Goal: Task Accomplishment & Management: Complete application form

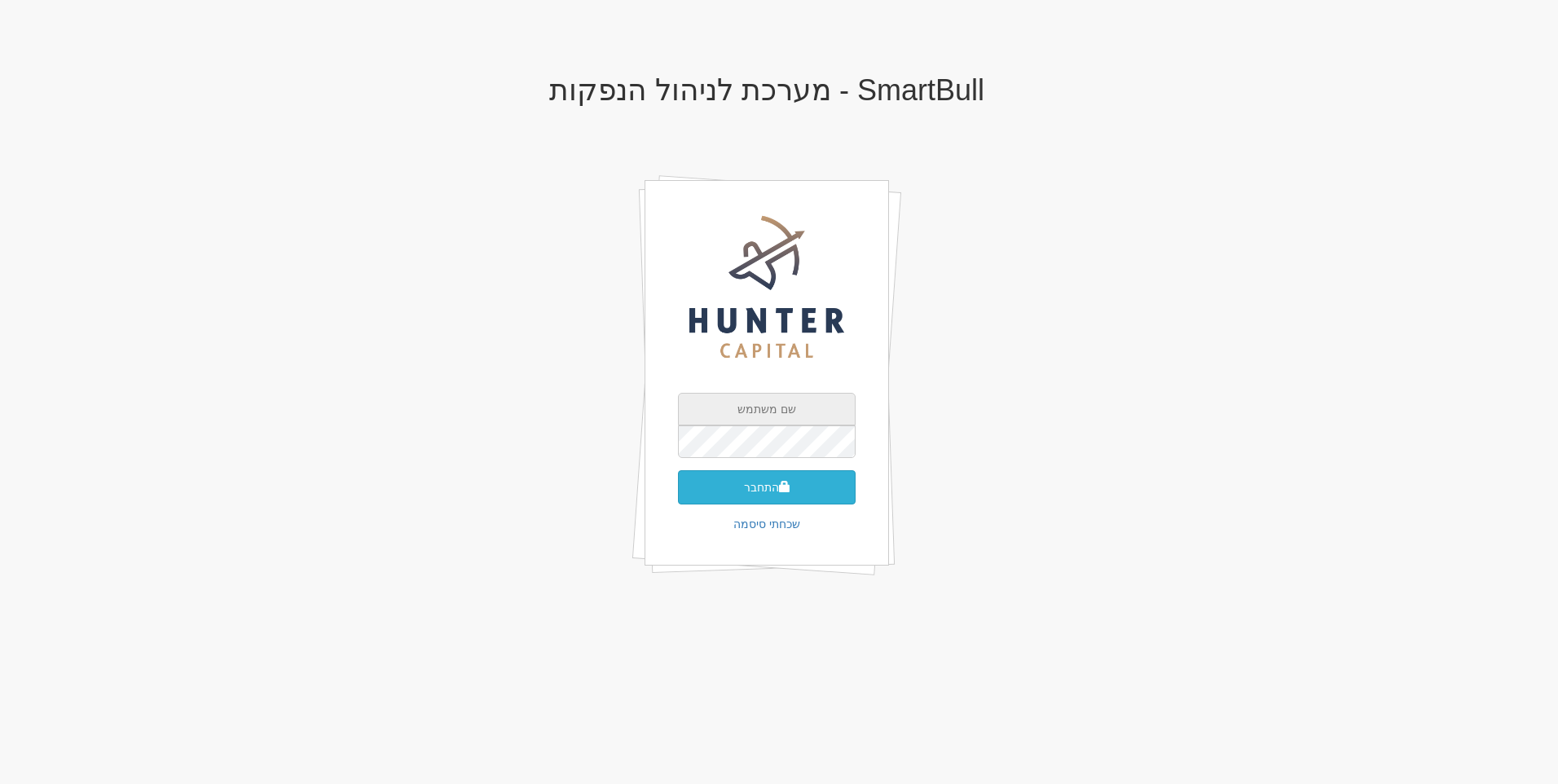
type input "[EMAIL_ADDRESS][DOMAIN_NAME]"
click at [783, 470] on button "התחבר" at bounding box center [767, 487] width 178 height 35
click at [776, 452] on input "text" at bounding box center [767, 466] width 178 height 33
type input "556265"
click at [678, 495] on button "התחבר" at bounding box center [767, 512] width 178 height 35
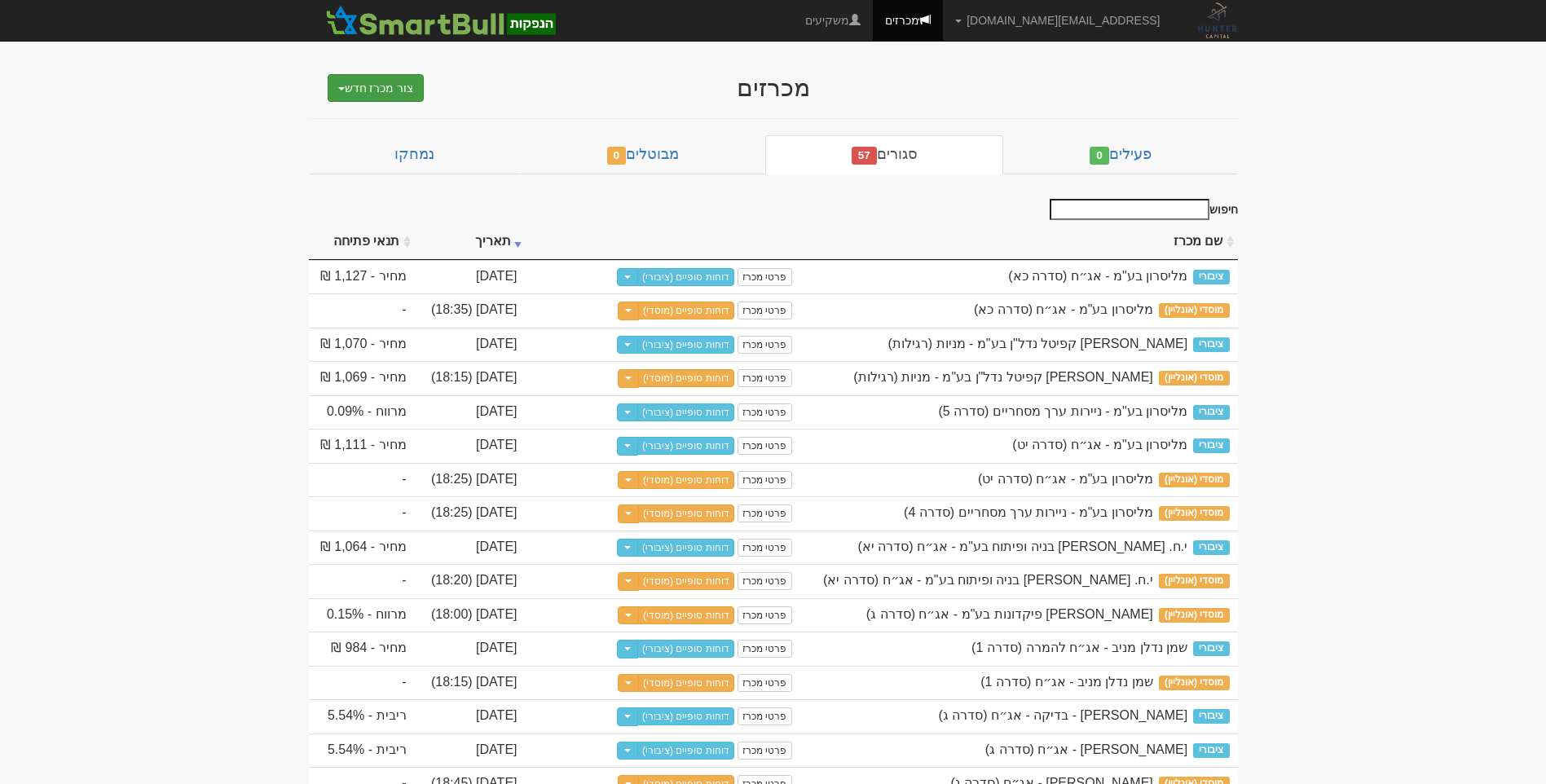
click at [383, 84] on button "צור מכרז חדש" at bounding box center [376, 88] width 97 height 28
click at [390, 111] on link "מוסדי" at bounding box center [334, 118] width 179 height 22
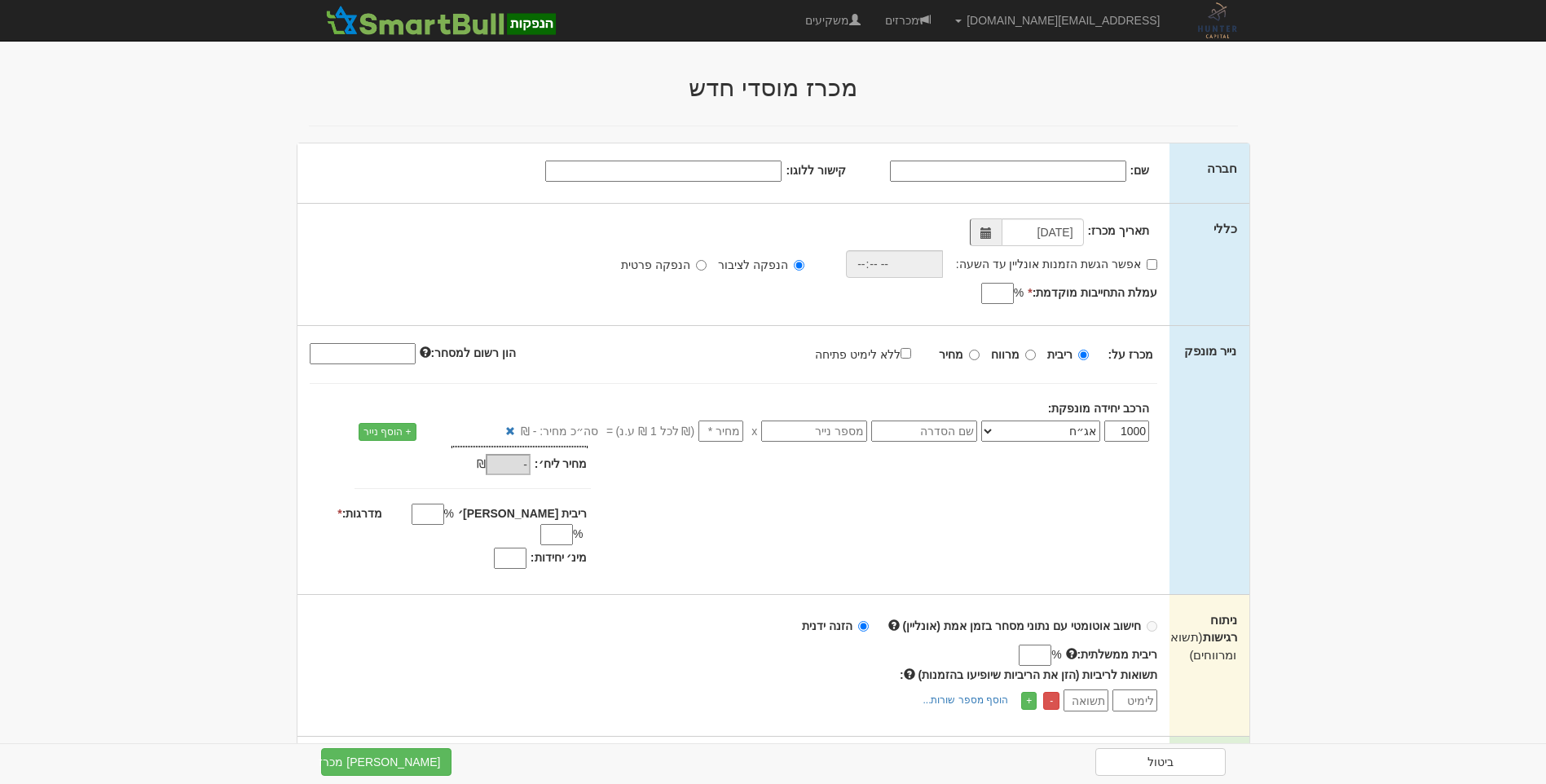
click at [1111, 174] on input "שם:" at bounding box center [1008, 171] width 237 height 22
click at [1087, 167] on input "שם:" at bounding box center [1008, 171] width 237 height 22
paste input "[PERSON_NAME] פיקדונות בע"מ"
type input "[PERSON_NAME] פיקדונות בע"מ"
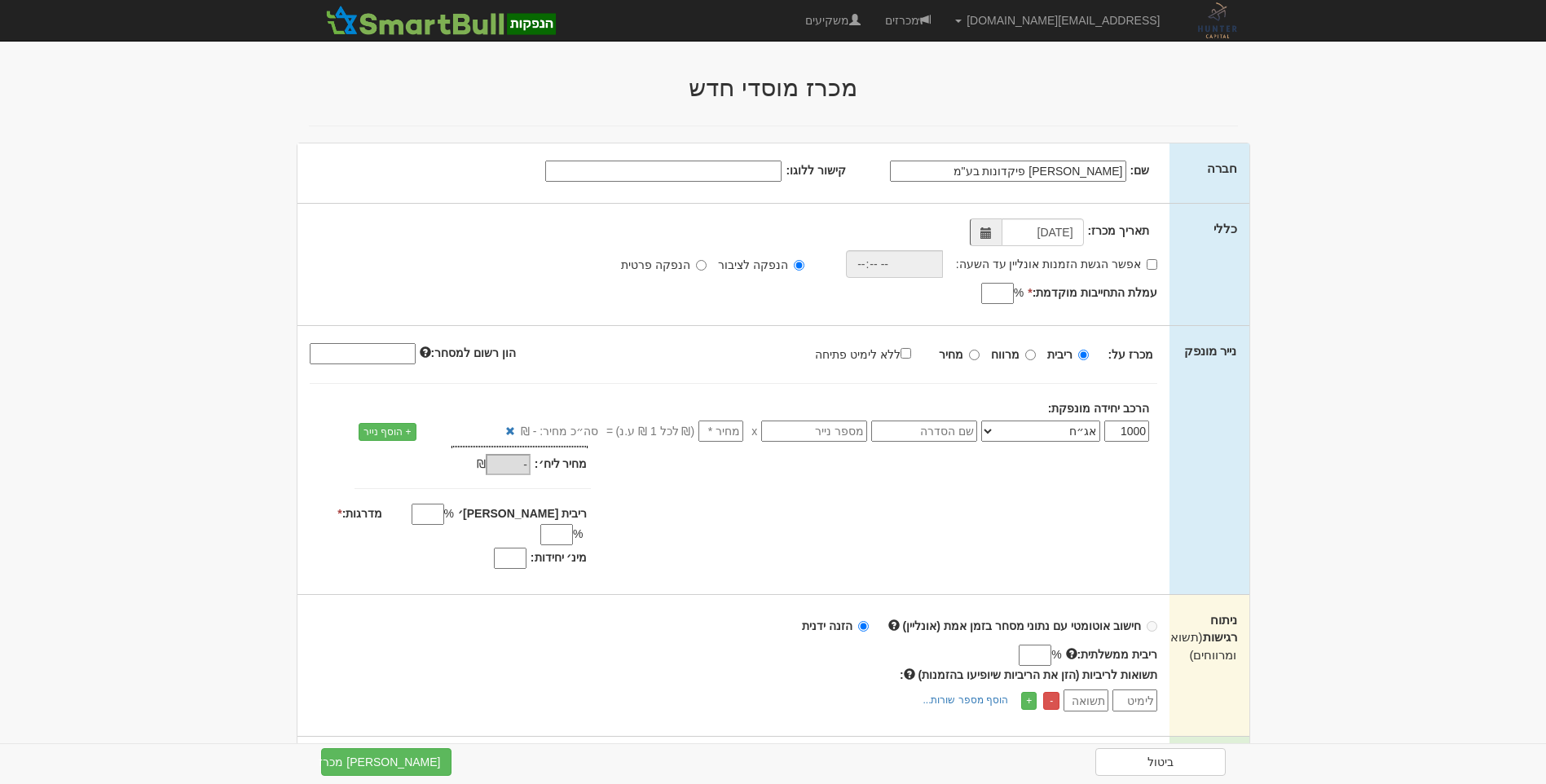
click at [761, 175] on input "קישור ללוגו:" at bounding box center [663, 171] width 237 height 22
type input "https://i.ytimg.com/vi/sXmGqDASWpQ/hqdefault.jpg"
click at [701, 174] on input "https://i.ytimg.com/vi/sXmGqDASWpQ/hqdefault.jpg" at bounding box center [663, 171] width 237 height 22
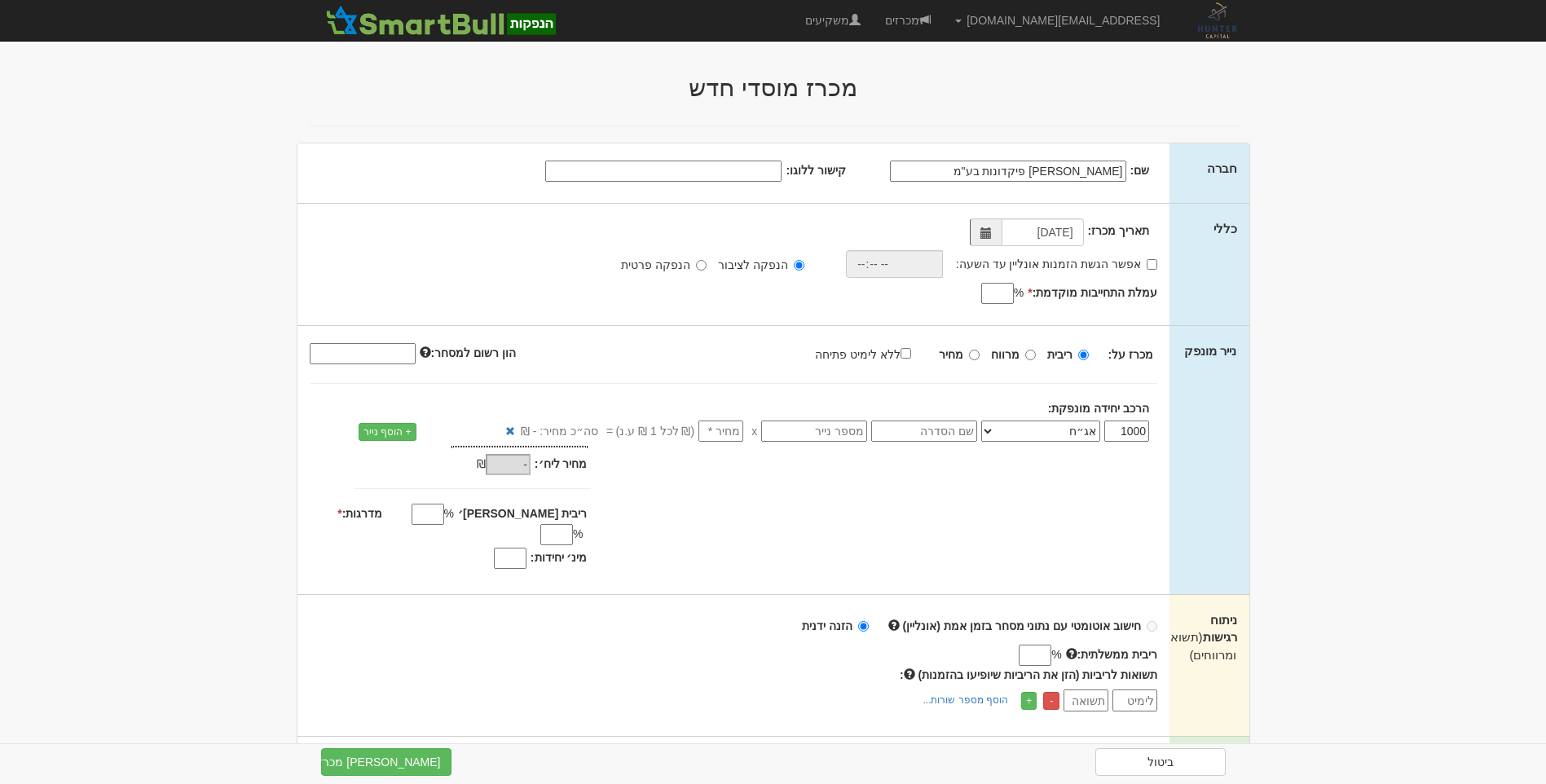
click at [783, 216] on div "תאריך מכרז: 26/08/2025 אפשר הגשת הזמנות אונליין עד השעה: * %" at bounding box center [733, 264] width 873 height 122
click at [993, 232] on span at bounding box center [985, 232] width 32 height 28
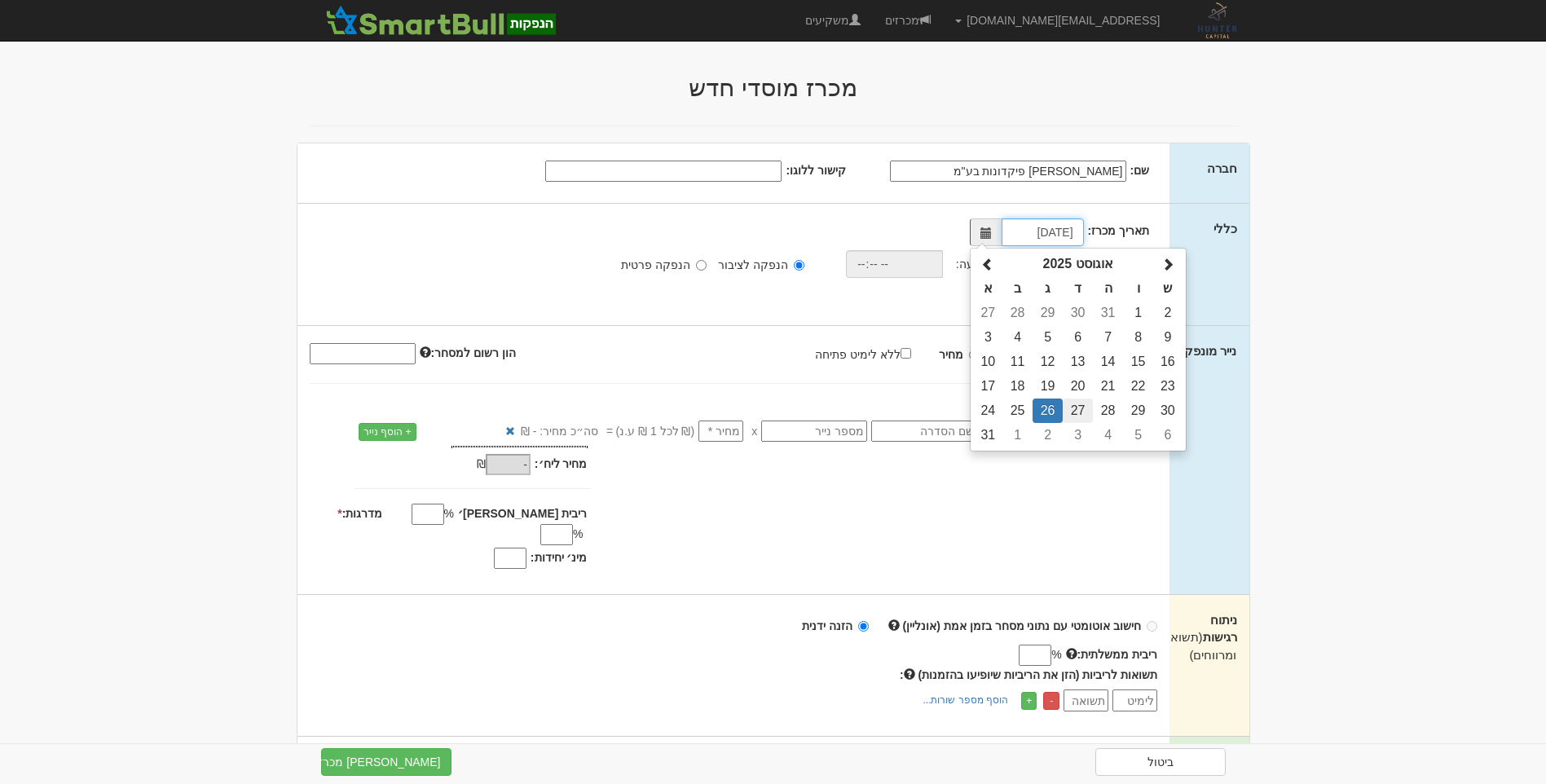
click at [1076, 408] on td "27" at bounding box center [1077, 410] width 30 height 24
type input "27/08/2025"
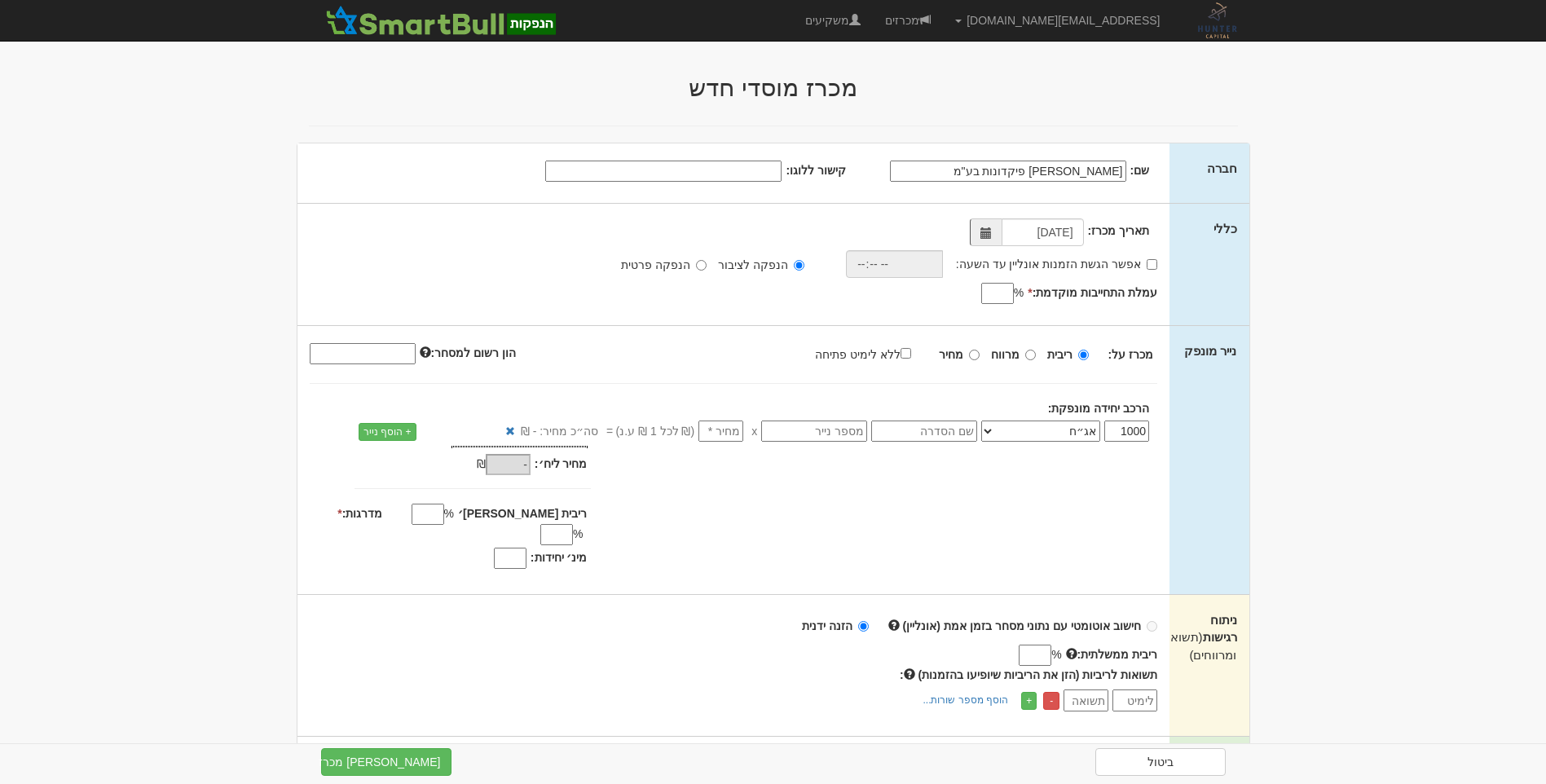
click at [652, 224] on div "אפשר הגשת הזמנות אונליין עד השעה: הנפקה לציבור הנפקה פרטית * %" at bounding box center [734, 248] width 848 height 60
click at [994, 231] on span at bounding box center [985, 232] width 32 height 28
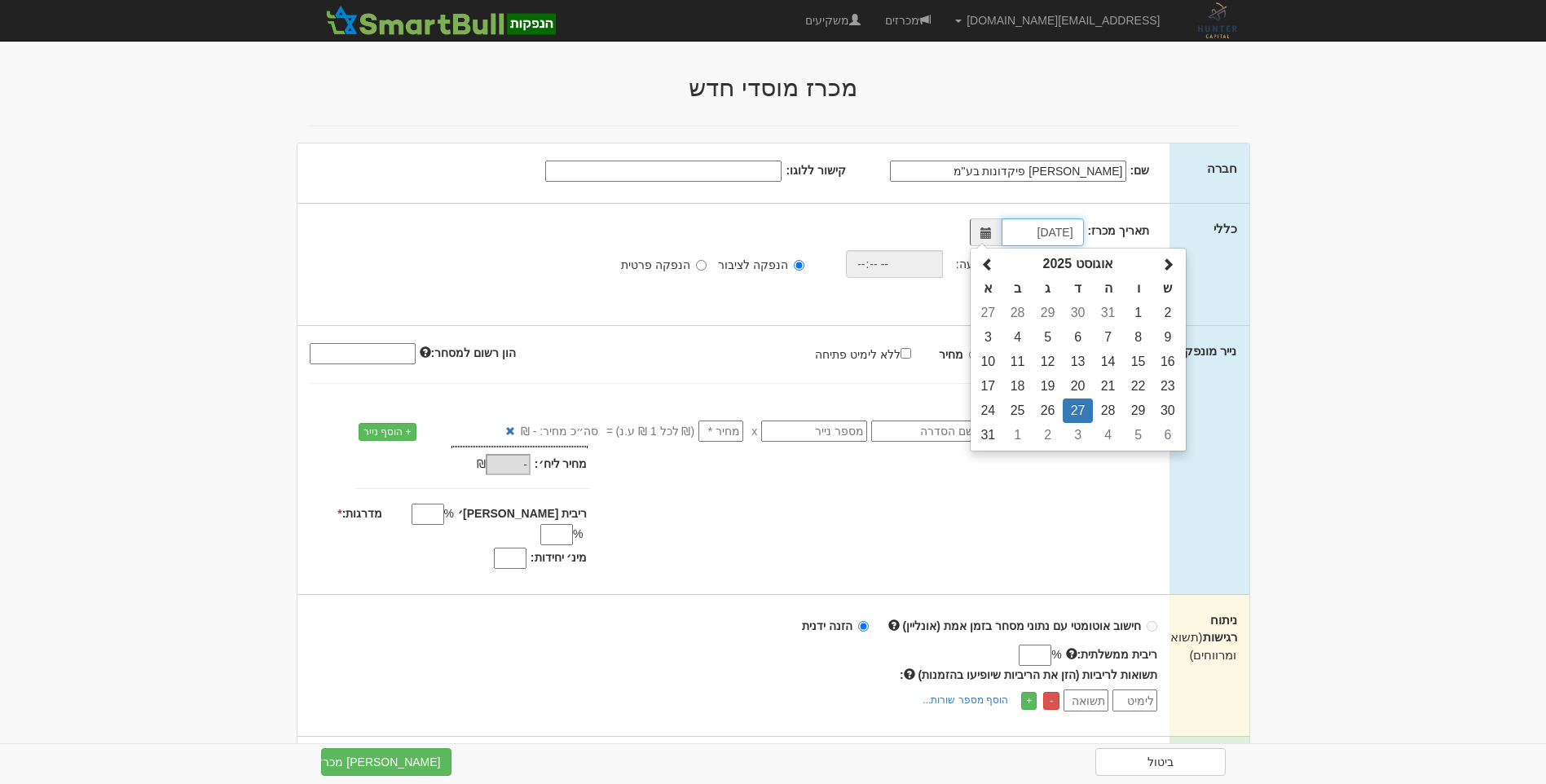
click at [1079, 409] on td "27" at bounding box center [1077, 410] width 30 height 24
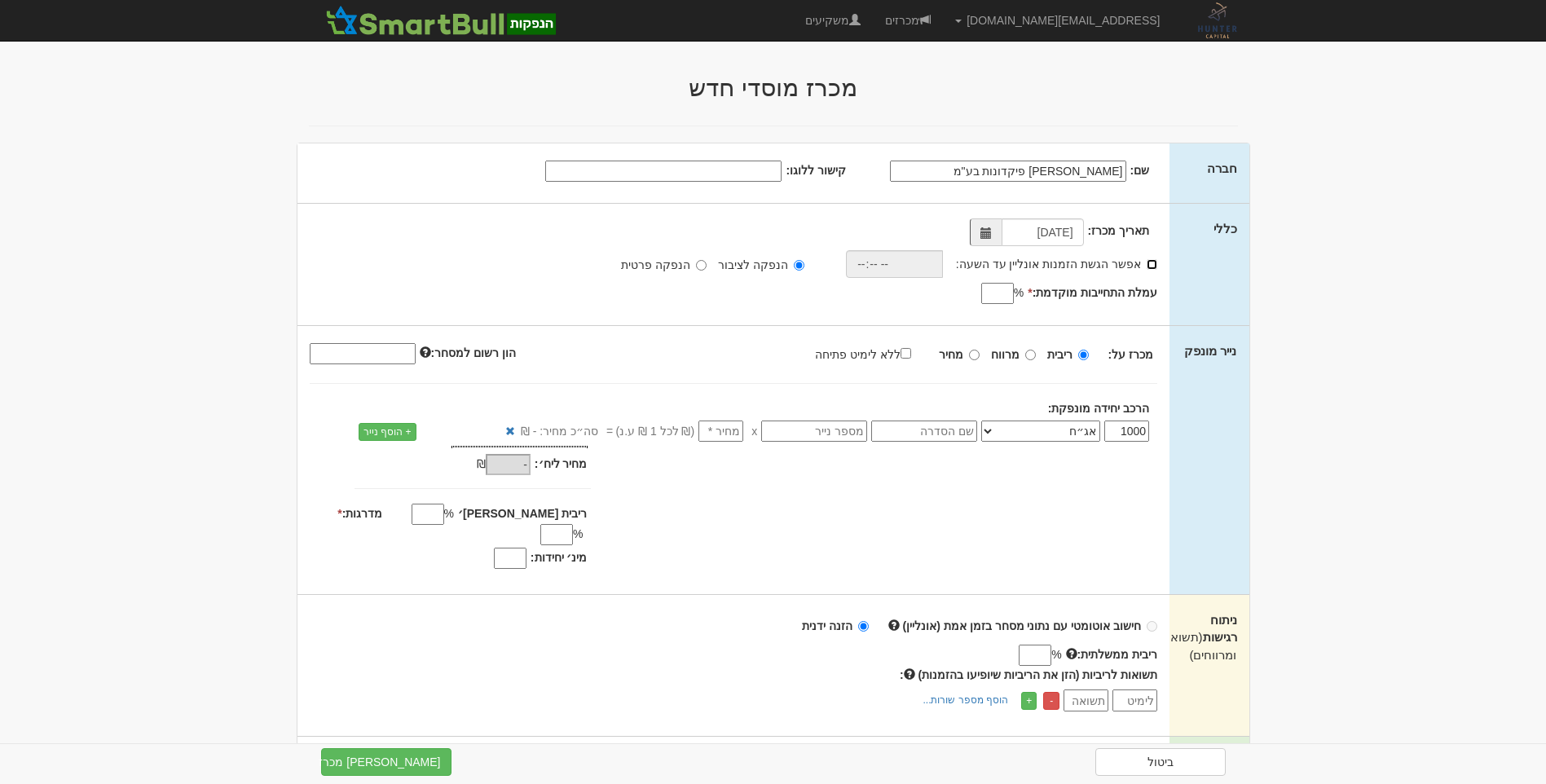
click at [1150, 267] on input "אפשר הגשת הזמנות אונליין עד השעה:" at bounding box center [1152, 264] width 10 height 10
checkbox input "true"
click at [887, 263] on input "time" at bounding box center [890, 264] width 97 height 28
type input "18:00"
click at [628, 294] on div "תאריך מכרז: 27/08/2025 אפשר הגשת הזמנות אונליין עד השעה: * 18:00 * %" at bounding box center [733, 264] width 873 height 122
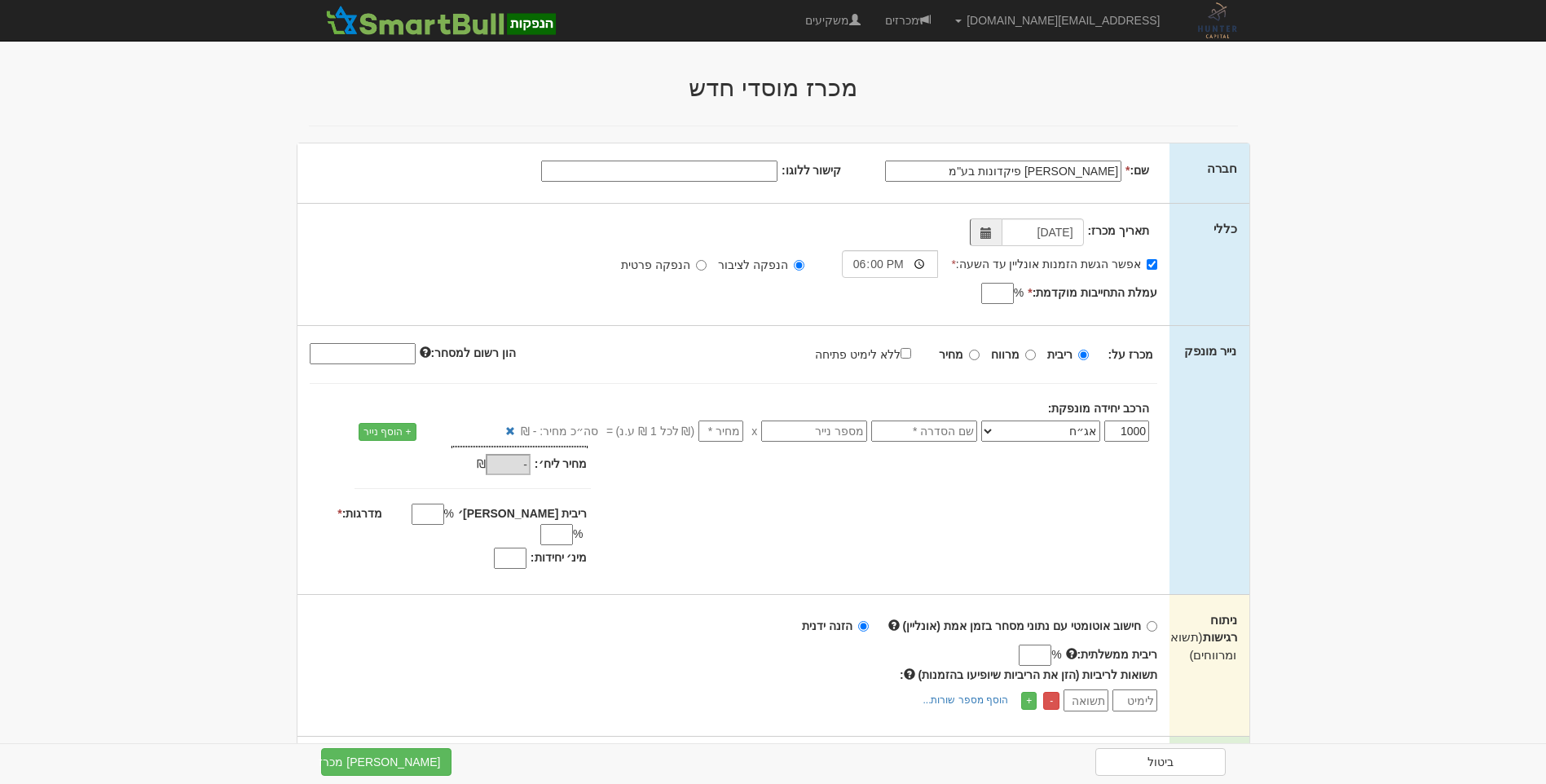
click at [1004, 297] on input "עמלת התחייבות מוקדמת: *" at bounding box center [998, 293] width 33 height 22
type input "0.04"
click at [1422, 323] on body "amit@huntercapital.co.il הגדרות חשבונות הנפקה תבניות הודעות קיבול" at bounding box center [773, 771] width 1546 height 1542
click at [960, 427] on input "text" at bounding box center [924, 431] width 106 height 22
type input "סדרה ד"
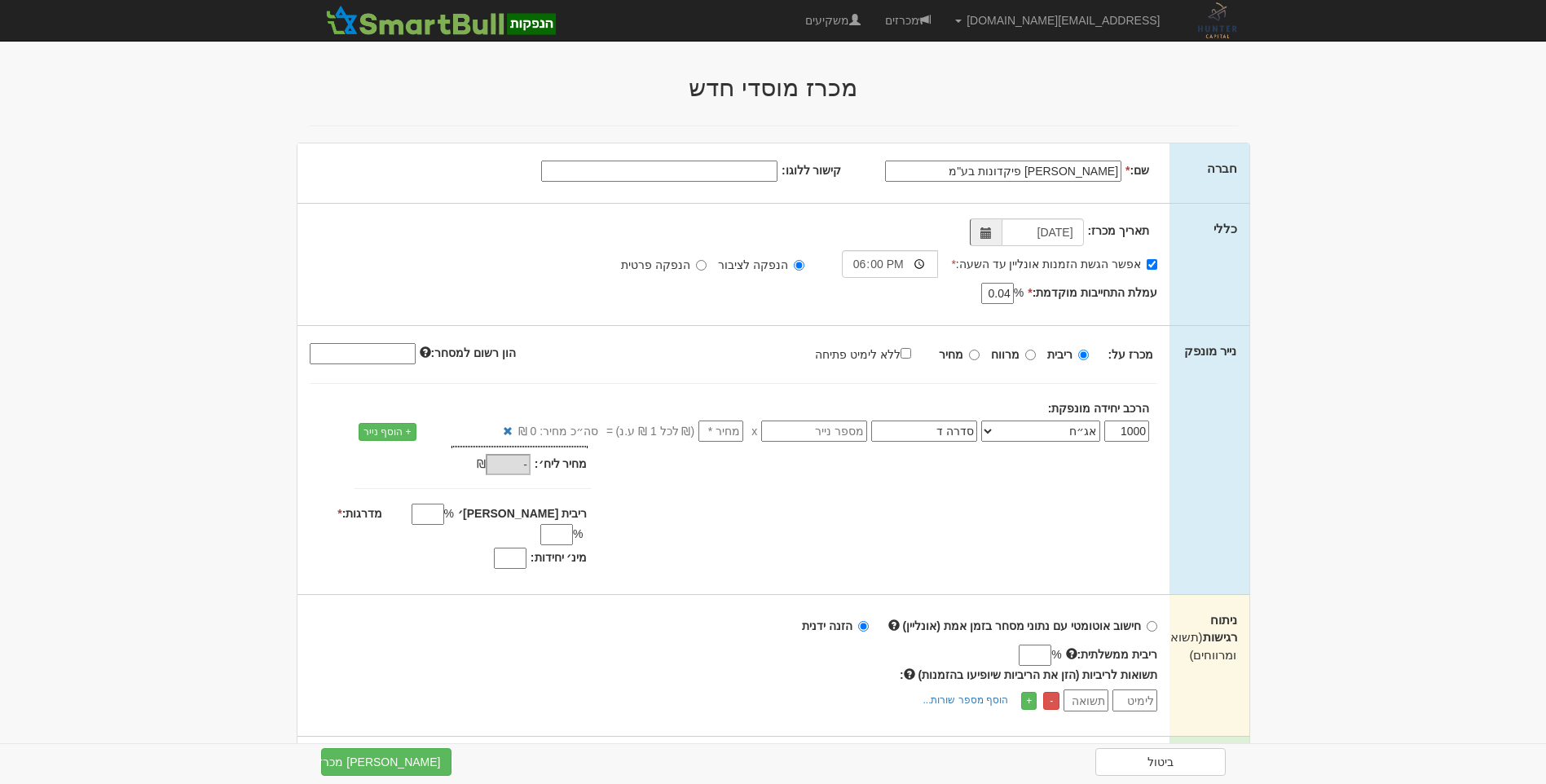
click at [738, 357] on div "מכרז על: ריבית מרווח מחיר ללא לימיט פתיחה" at bounding box center [733, 353] width 873 height 26
click at [720, 423] on input "number" at bounding box center [721, 431] width 45 height 22
type input "1"
type input "1,000"
type input "1"
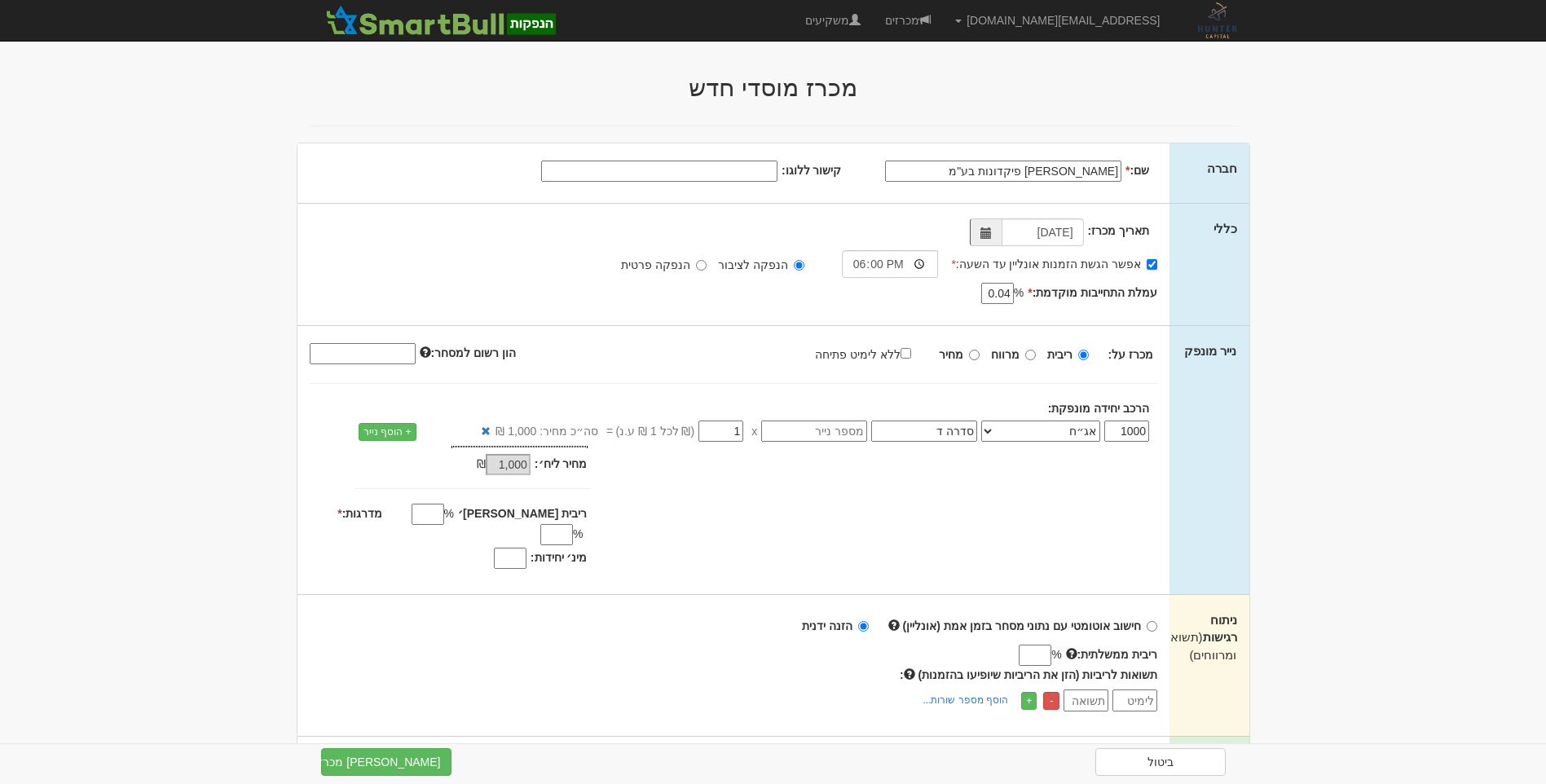
click at [200, 478] on body "amit@huntercapital.co.il הגדרות חשבונות הנפקה תבניות הודעות קיבול" at bounding box center [773, 771] width 1546 height 1542
click at [749, 500] on div "מחיר מינ׳: 1,000 ₪ * %" at bounding box center [733, 509] width 873 height 128
click at [444, 515] on input "ריבית מקס׳" at bounding box center [428, 514] width 33 height 22
type input "0.15"
click at [146, 436] on body "[EMAIL_ADDRESS][DOMAIN_NAME] הגדרות חשבונות הנפקה תבניות הודעות קיבול" at bounding box center [773, 771] width 1546 height 1542
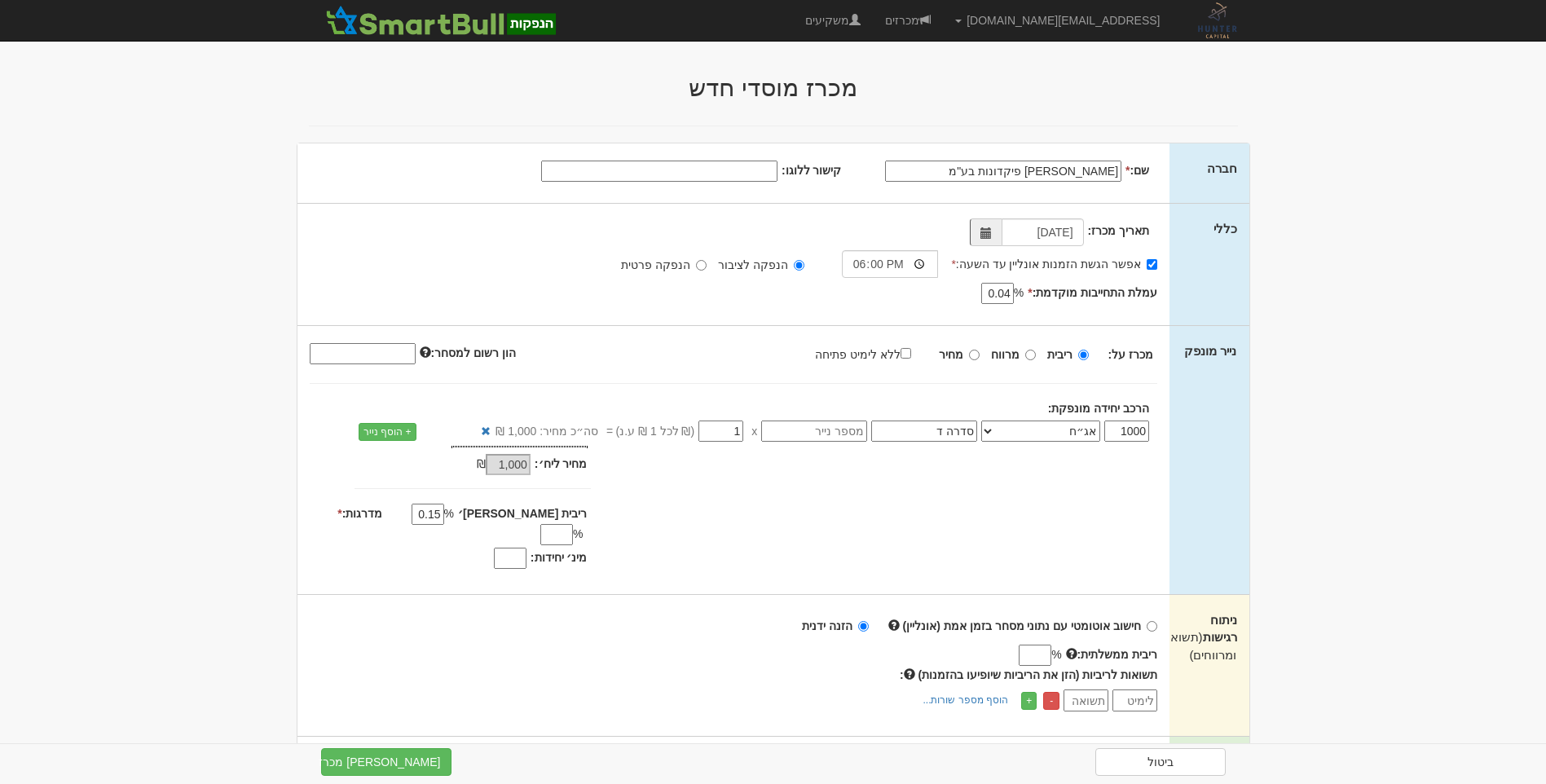
click at [541, 524] on input "מדרגות: *" at bounding box center [557, 534] width 33 height 22
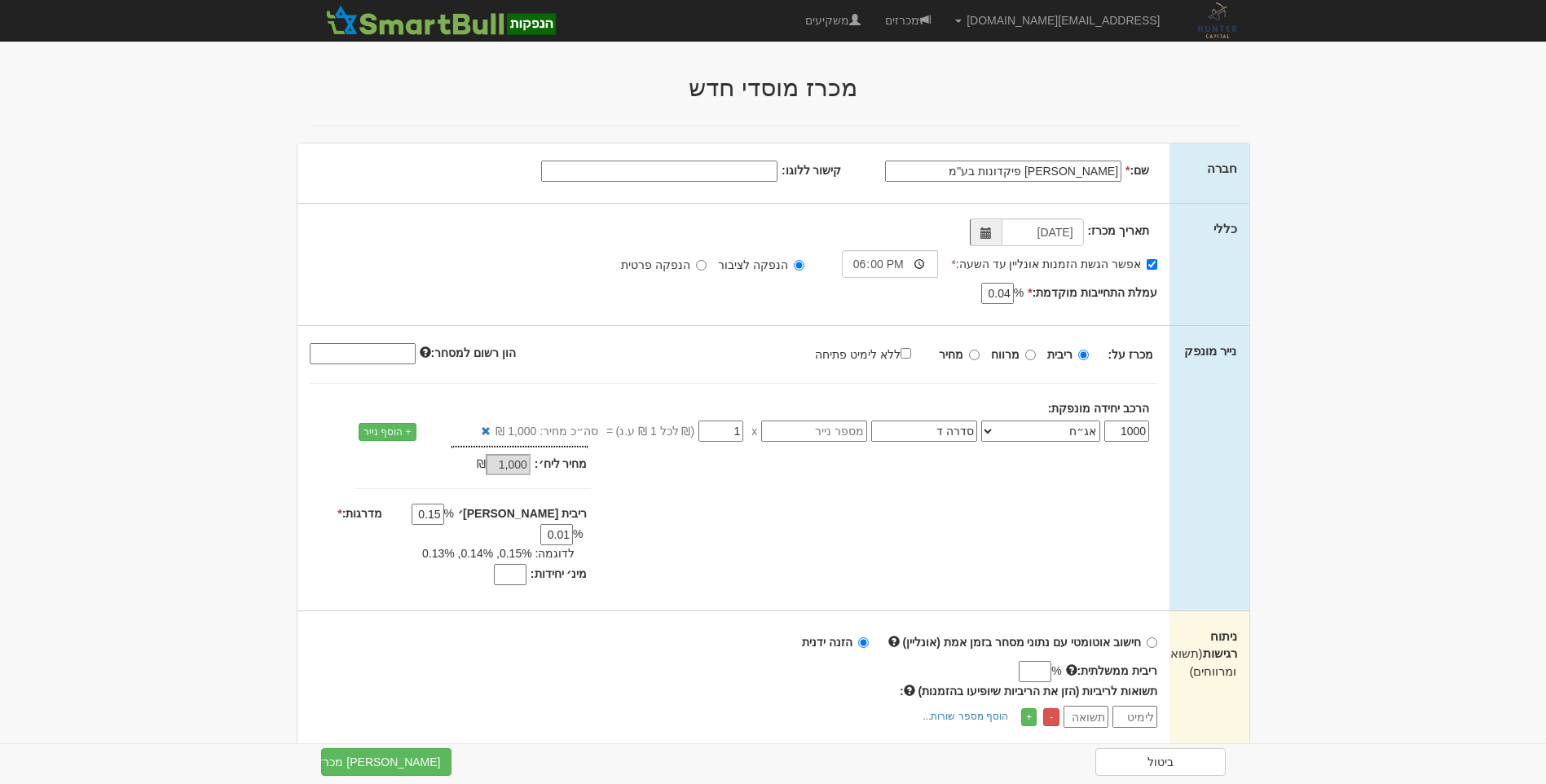
type input "0.01"
click at [216, 487] on body "[EMAIL_ADDRESS][DOMAIN_NAME] הגדרות חשבונות הנפקה תבניות הודעות קיבול" at bounding box center [773, 779] width 1546 height 1559
click at [701, 551] on div "מחיר מינ׳: 1,000 ₪ * %" at bounding box center [733, 517] width 873 height 144
click at [520, 564] on input "מינ׳ יחידות:" at bounding box center [510, 574] width 33 height 22
type input "800"
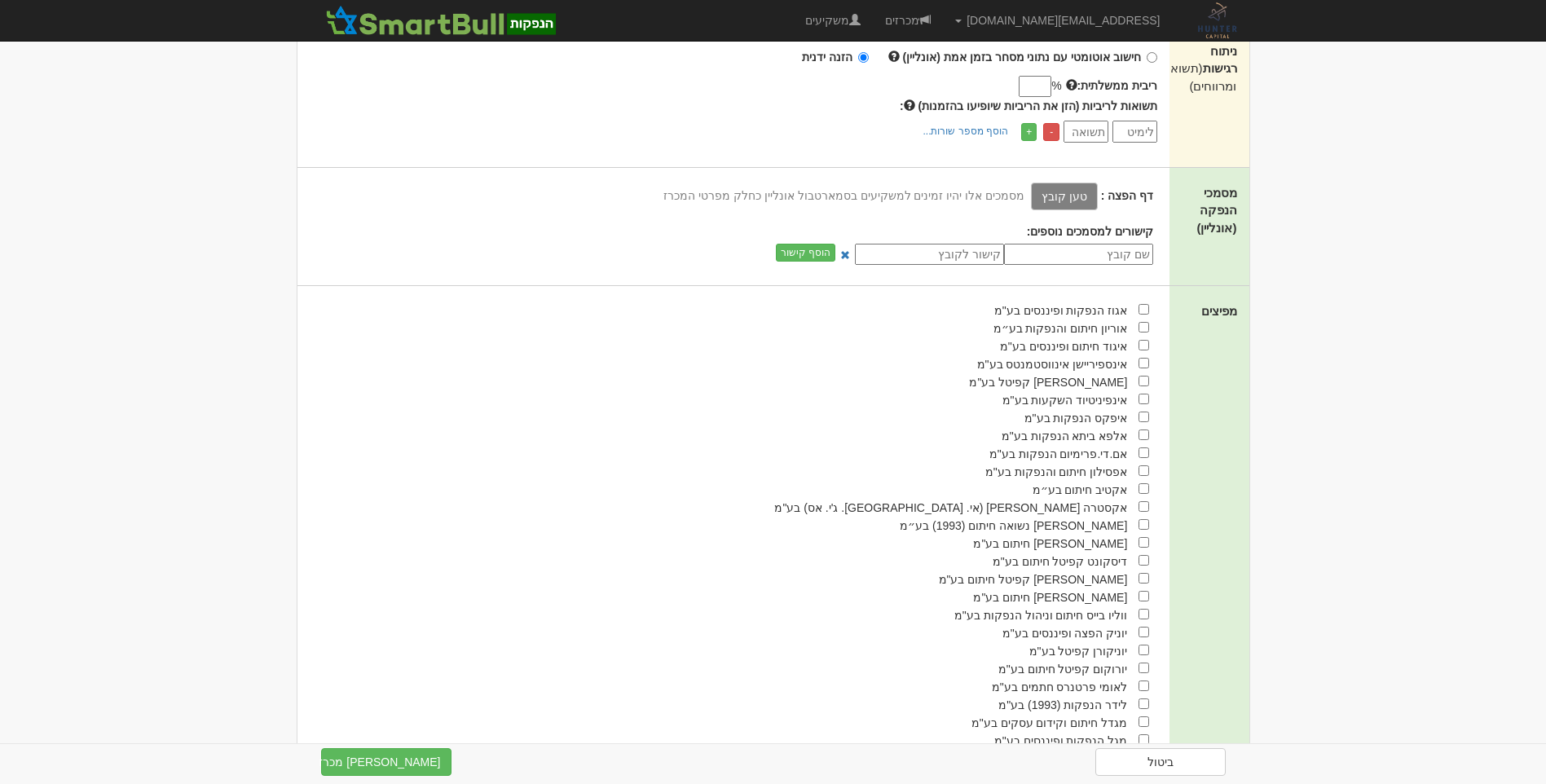
scroll to position [756, 0]
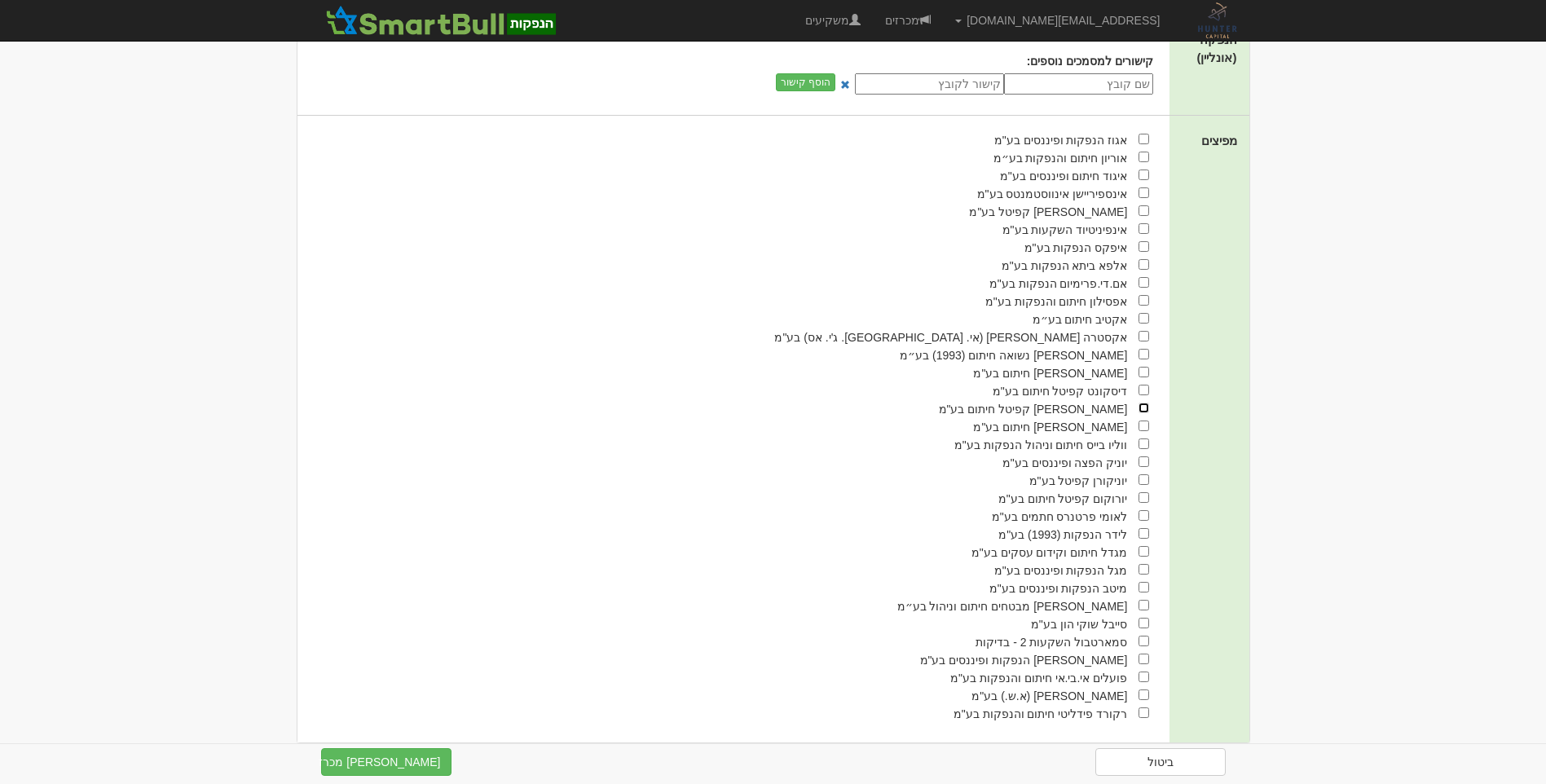
click at [1141, 402] on input "checkbox" at bounding box center [1144, 408] width 10 height 10
checkbox input "true"
click at [629, 399] on div "האנטר קפיטל חיתום בע"מ" at bounding box center [723, 408] width 852 height 18
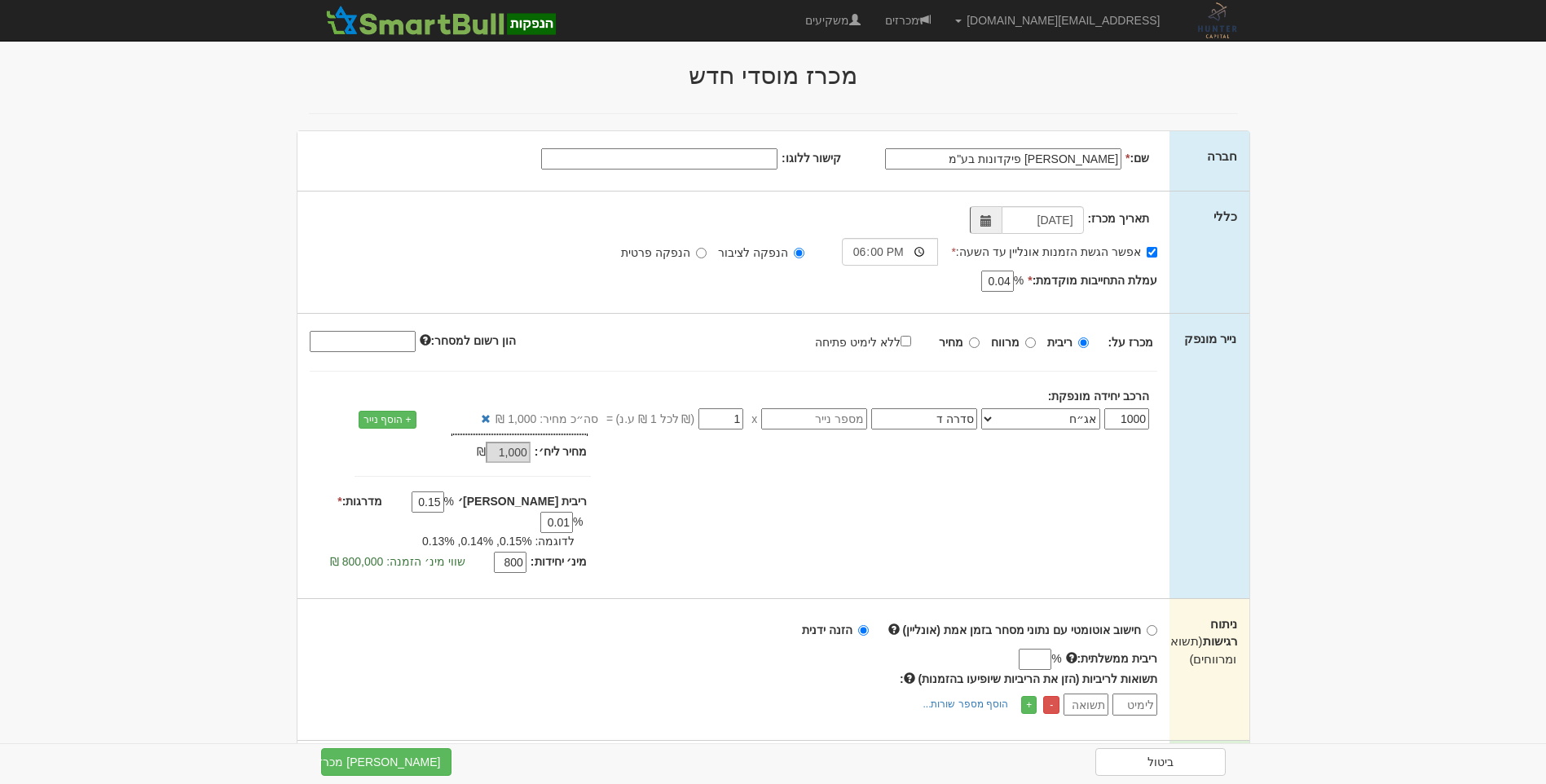
scroll to position [0, 0]
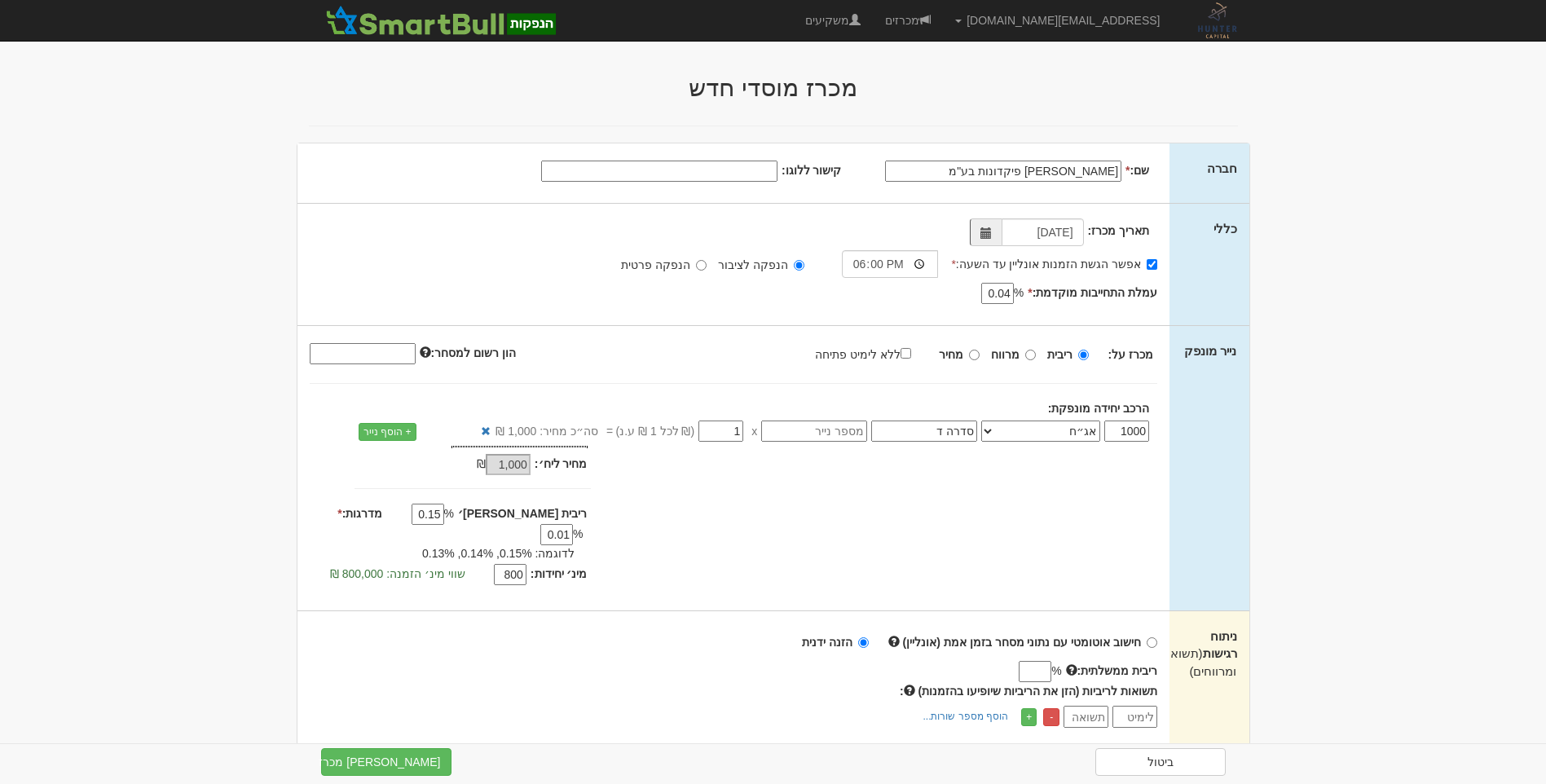
click at [663, 369] on div "מכרז על: ריבית מרווח מחיר ללא לימיט פתיחה" at bounding box center [734, 378] width 848 height 76
click at [1030, 354] on input "מרווח" at bounding box center [1030, 355] width 10 height 10
radio input "true"
click at [54, 340] on body "[EMAIL_ADDRESS][DOMAIN_NAME] הגדרות חשבונות הנפקה תבניות הודעות קיבול" at bounding box center [773, 779] width 1546 height 1559
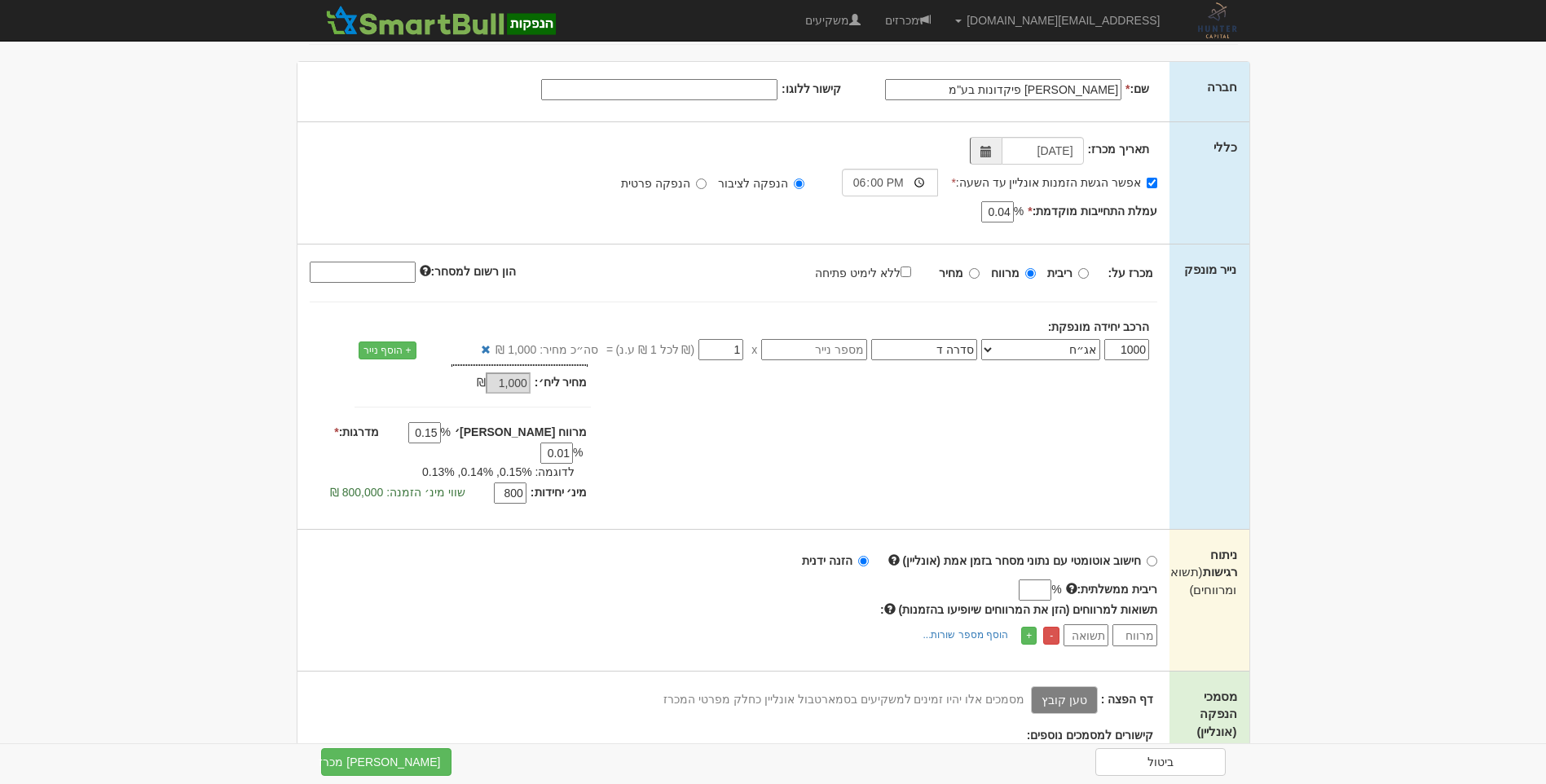
scroll to position [163, 0]
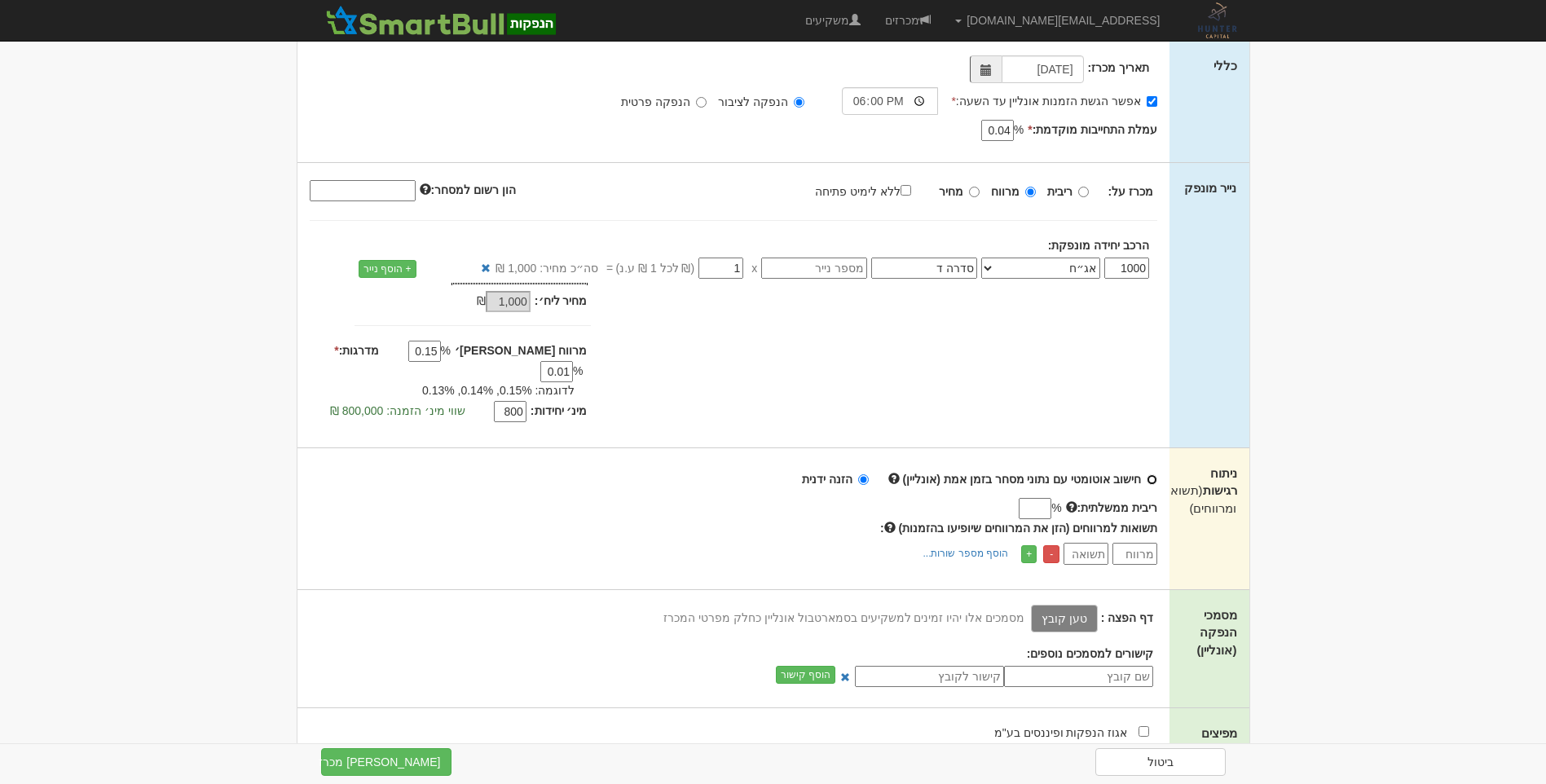
click at [1156, 474] on input "חישוב אוטומטי עם נתוני מסחר בזמן אמת (אונליין)" at bounding box center [1152, 479] width 10 height 10
radio input "true"
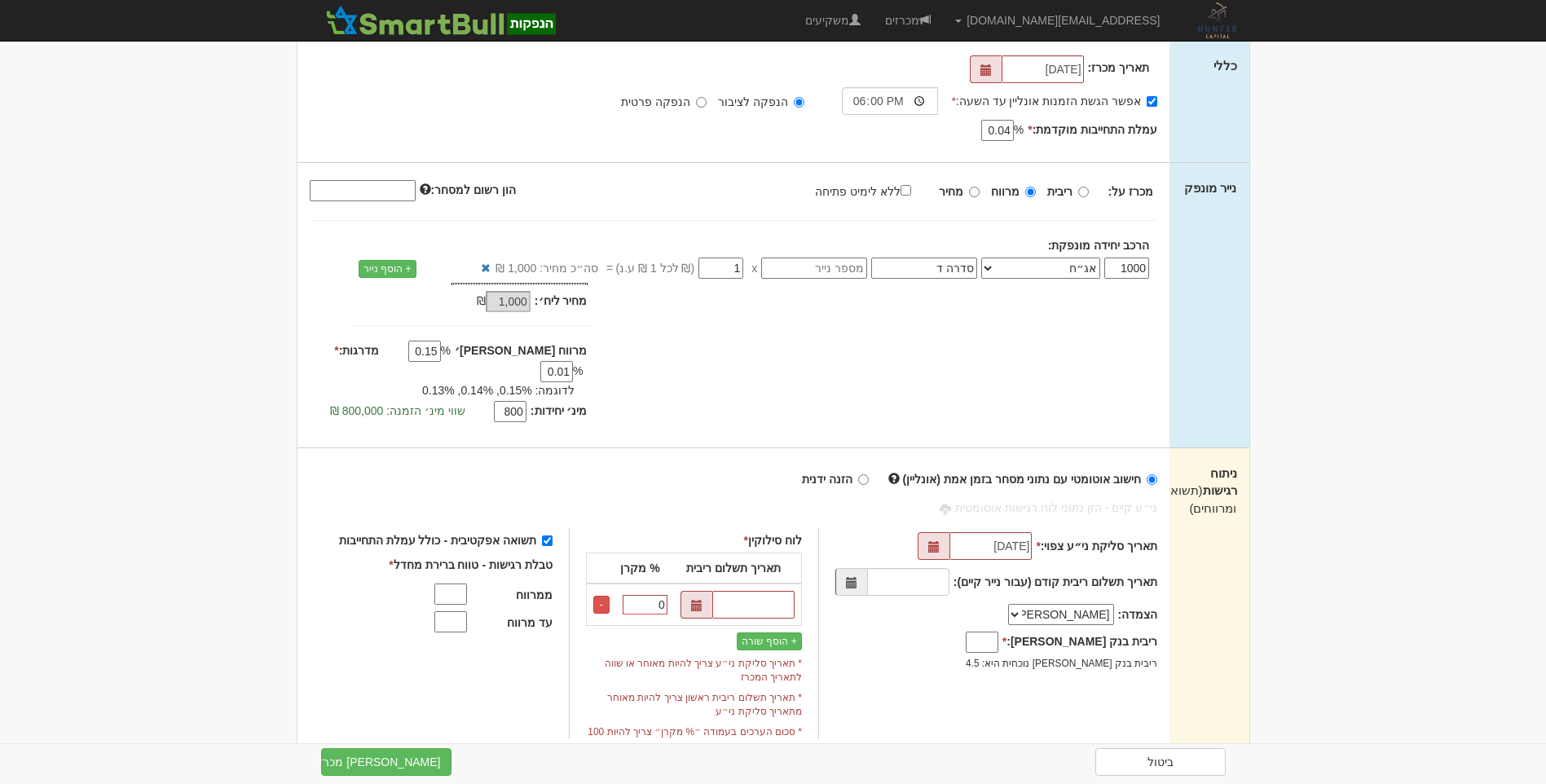
click at [866, 471] on label "הזנה ידנית" at bounding box center [834, 478] width 67 height 16
click at [866, 474] on input "הזנה ידנית" at bounding box center [864, 479] width 10 height 10
radio input "true"
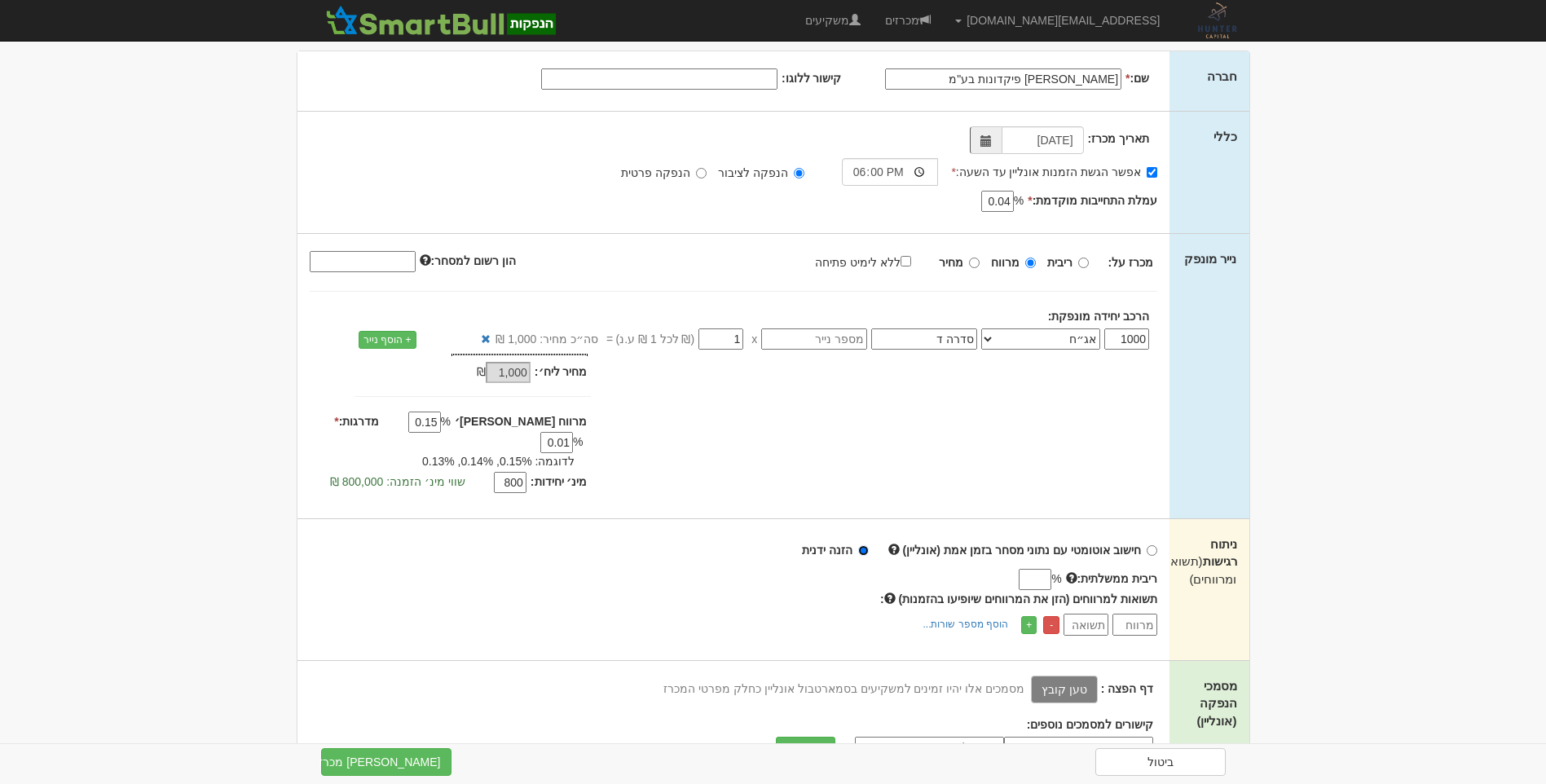
scroll to position [0, 0]
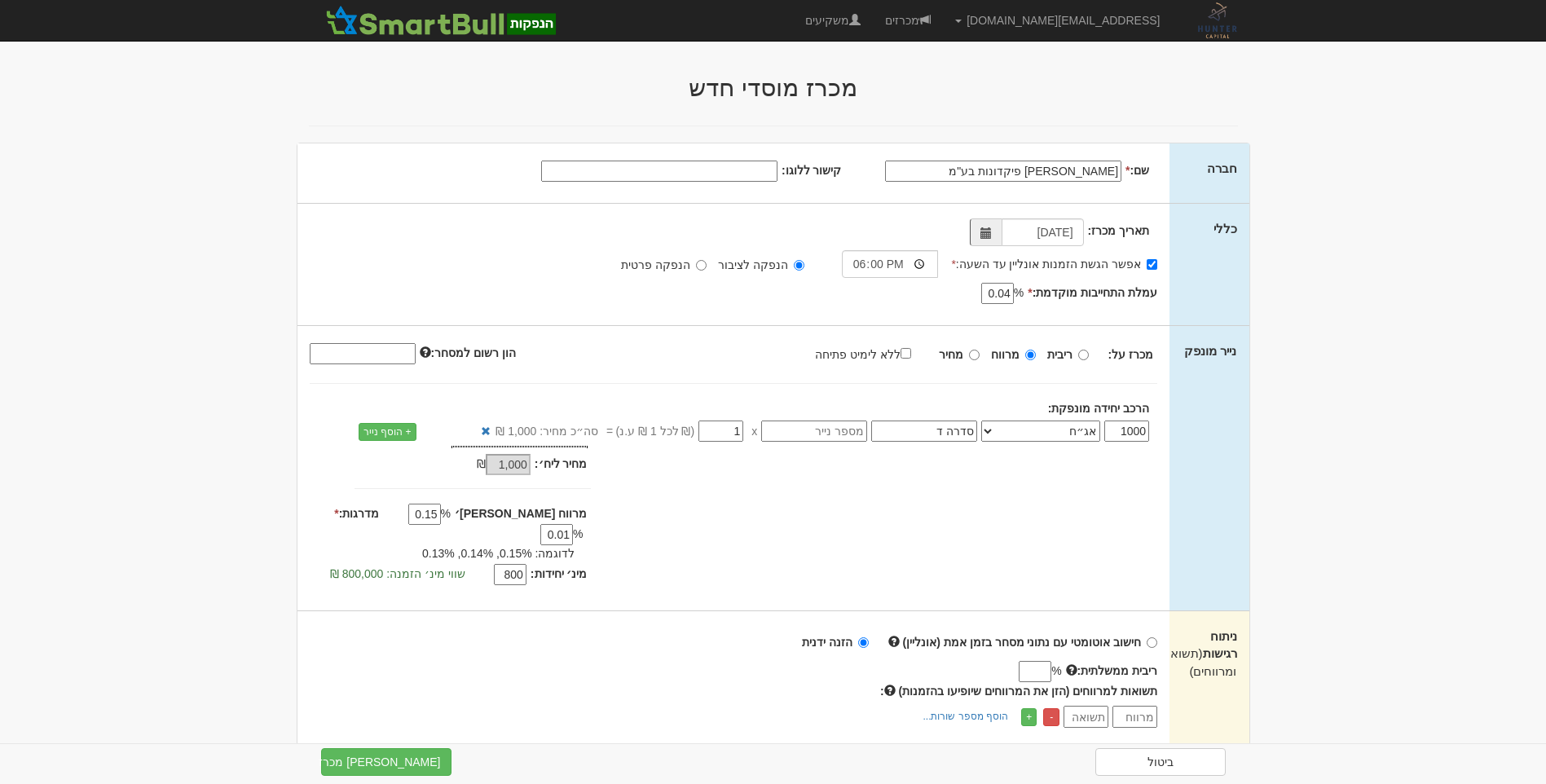
click at [931, 176] on input "אביעד פיקדונות בע"מ" at bounding box center [1004, 171] width 237 height 22
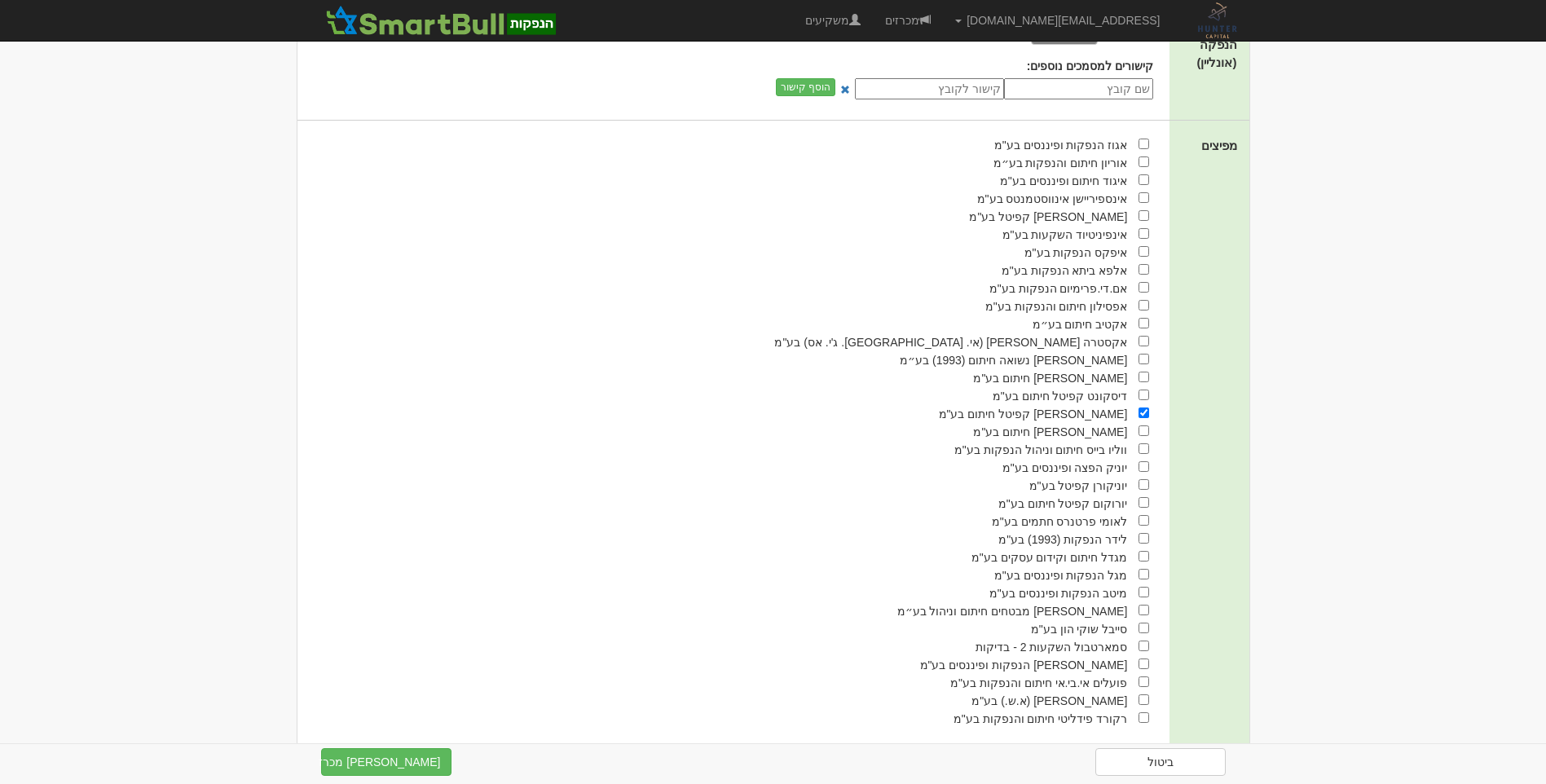
scroll to position [756, 0]
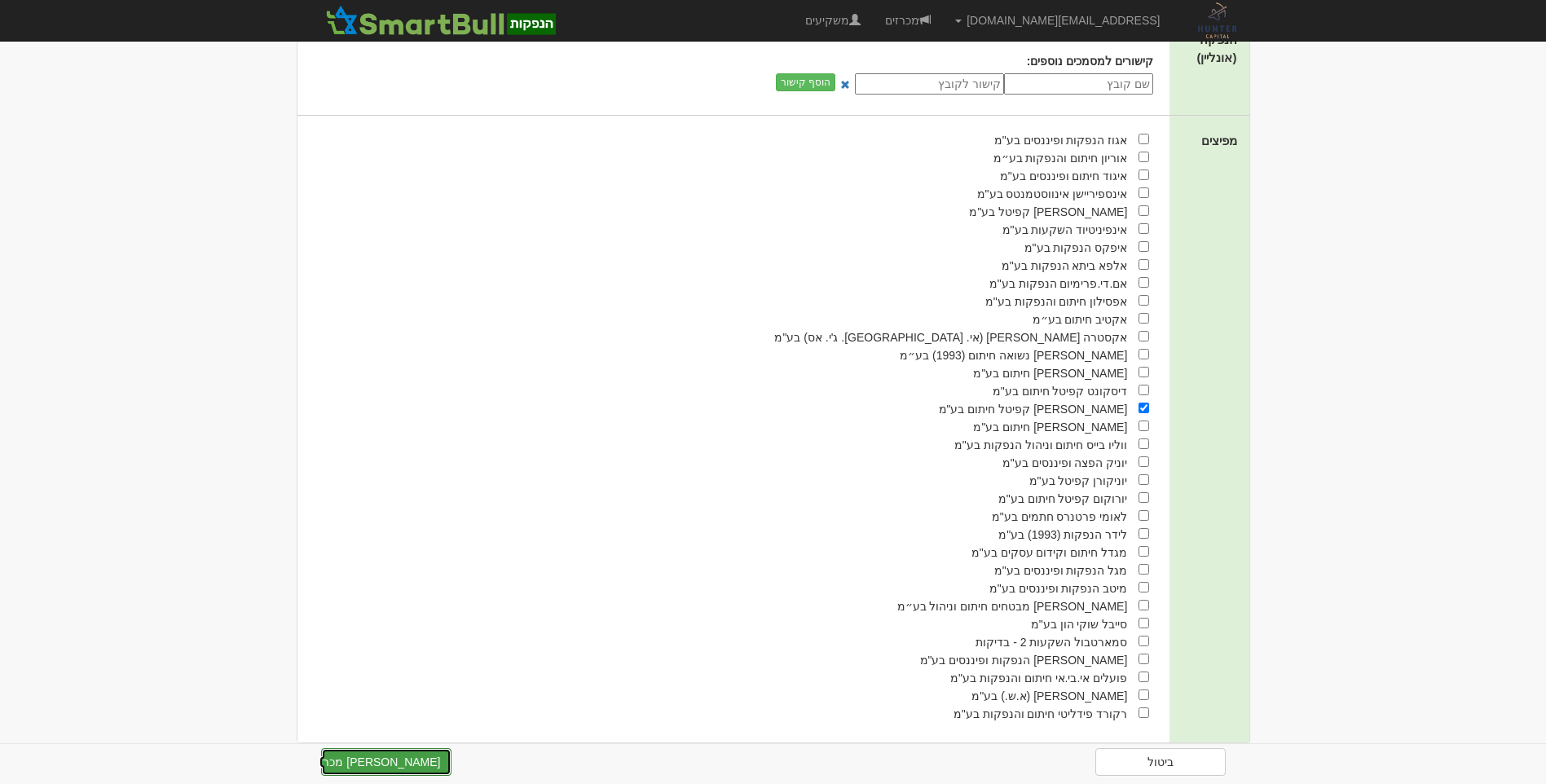
click at [427, 762] on button "צור מכרז" at bounding box center [386, 762] width 130 height 28
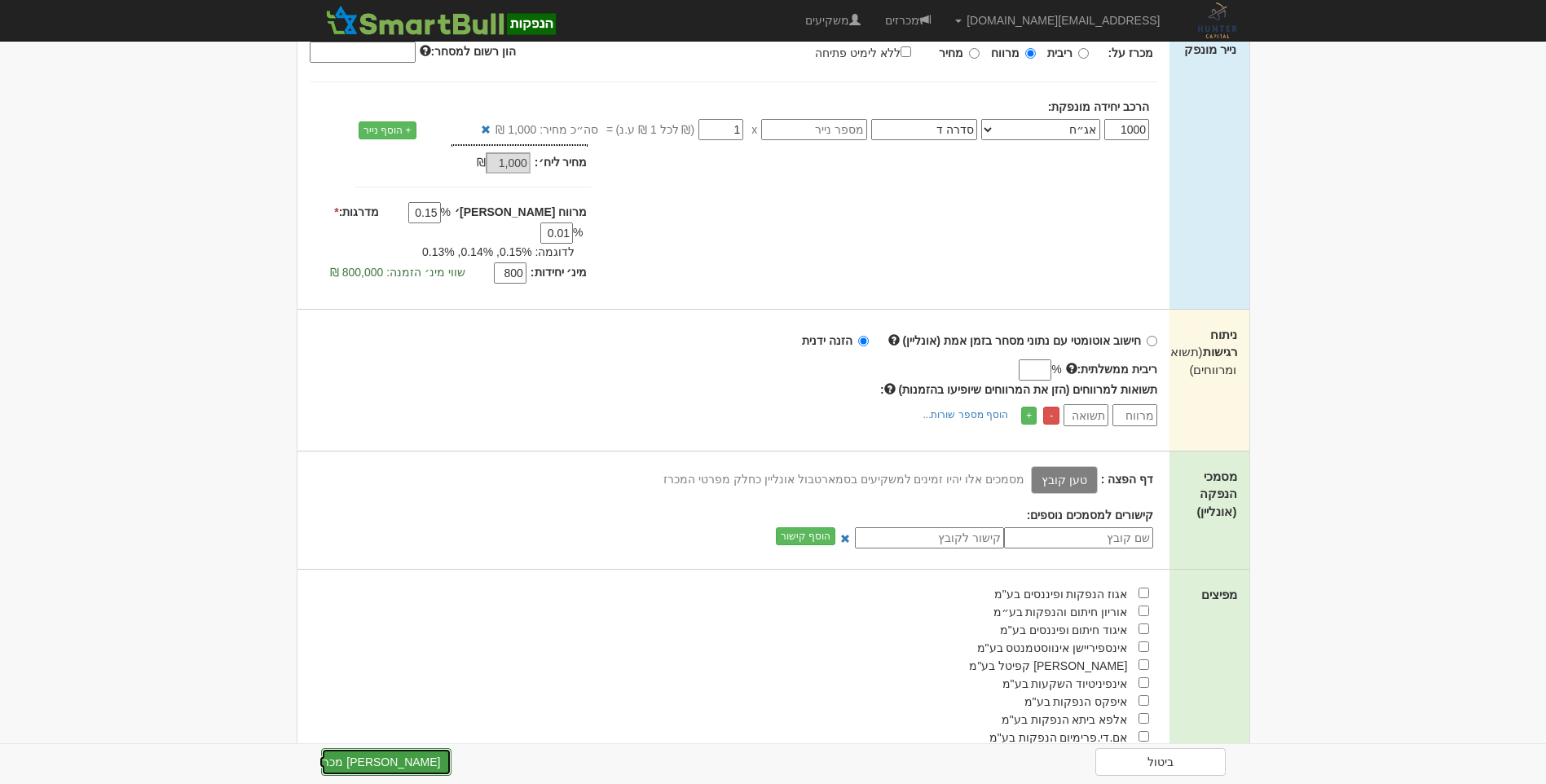
scroll to position [105, 0]
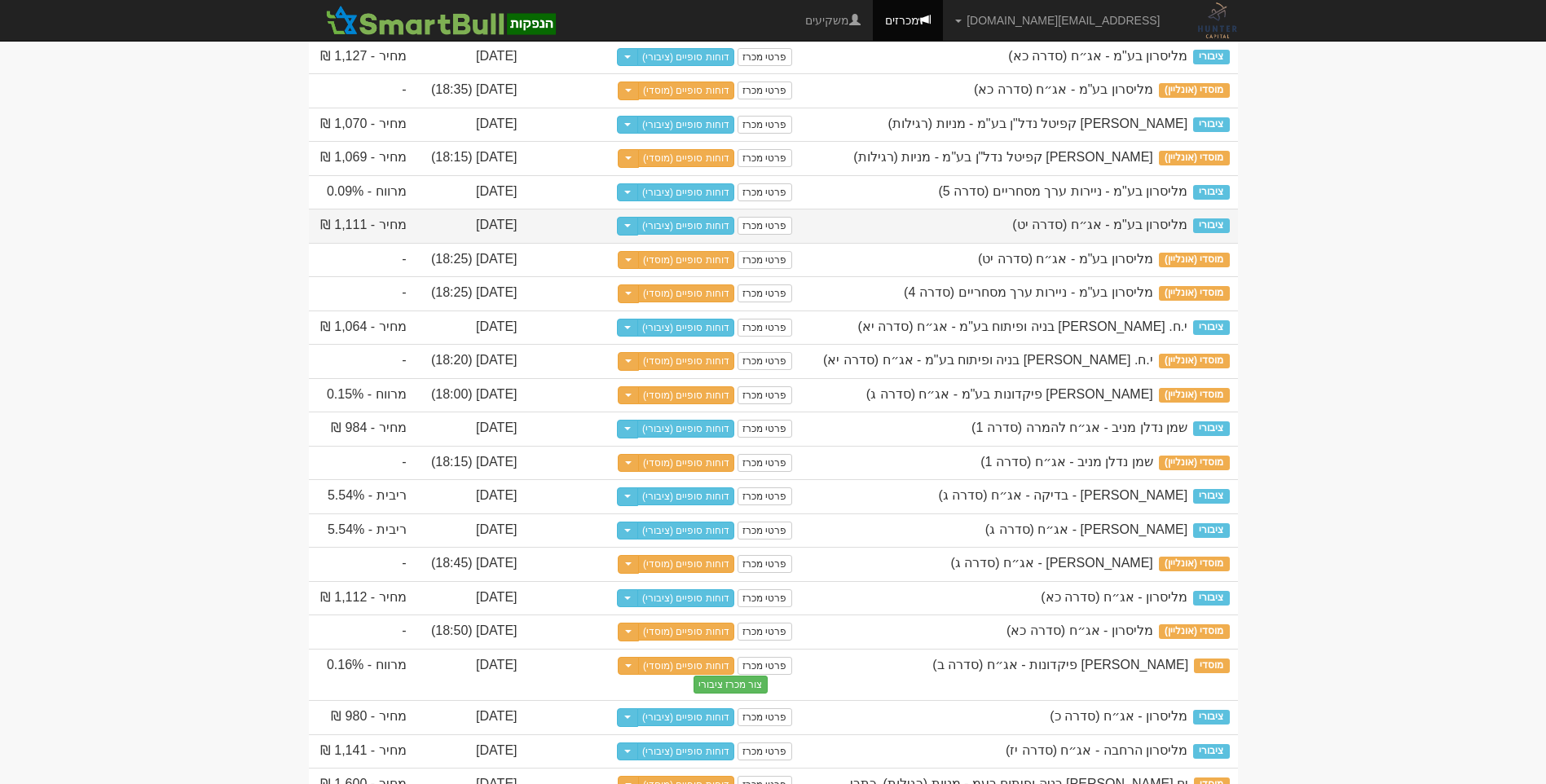
scroll to position [244, 0]
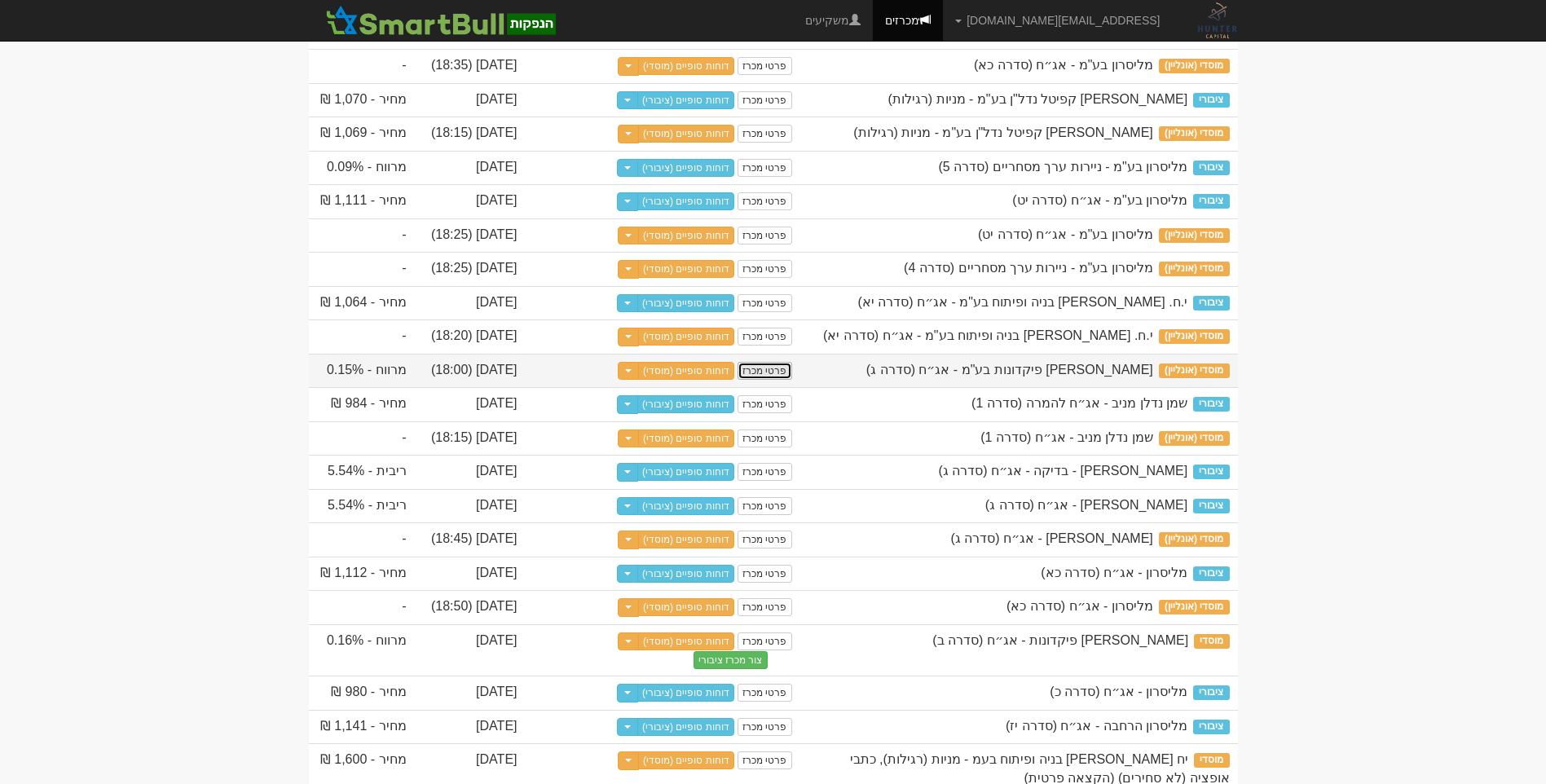
click at [750, 380] on link "פרטי מכרז" at bounding box center [764, 370] width 54 height 18
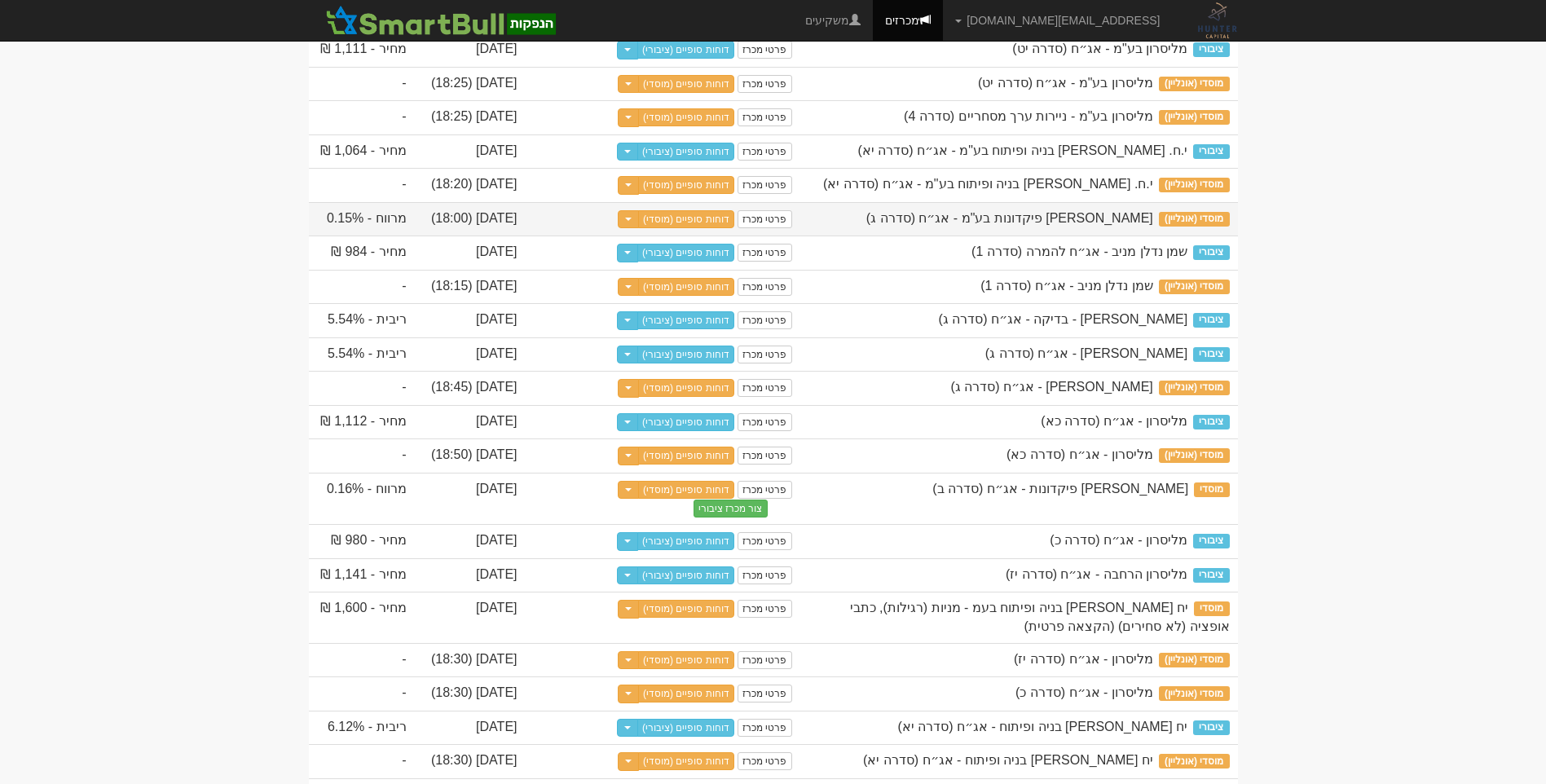
scroll to position [408, 0]
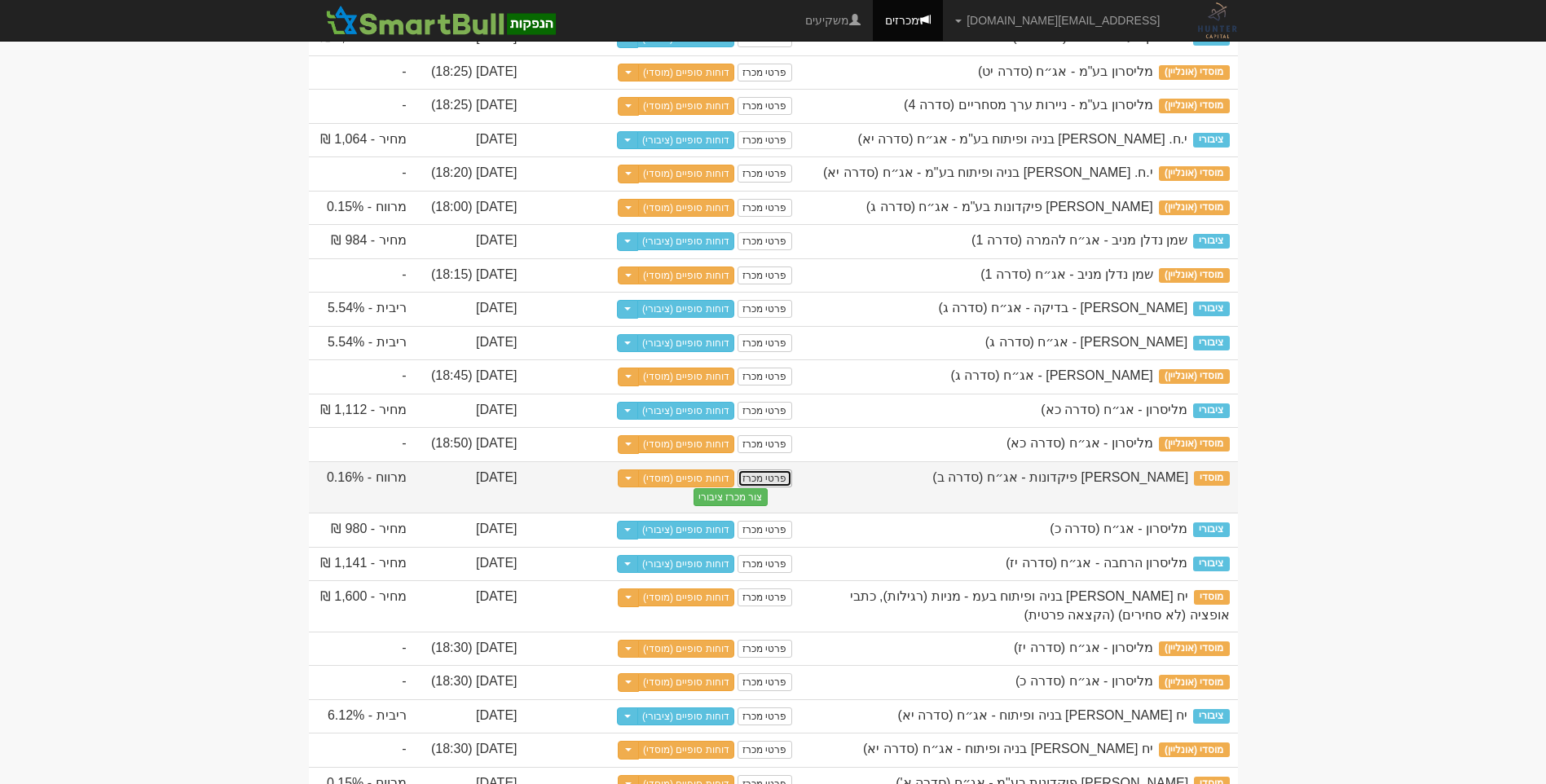
click at [765, 487] on link "פרטי מכרז" at bounding box center [764, 478] width 54 height 18
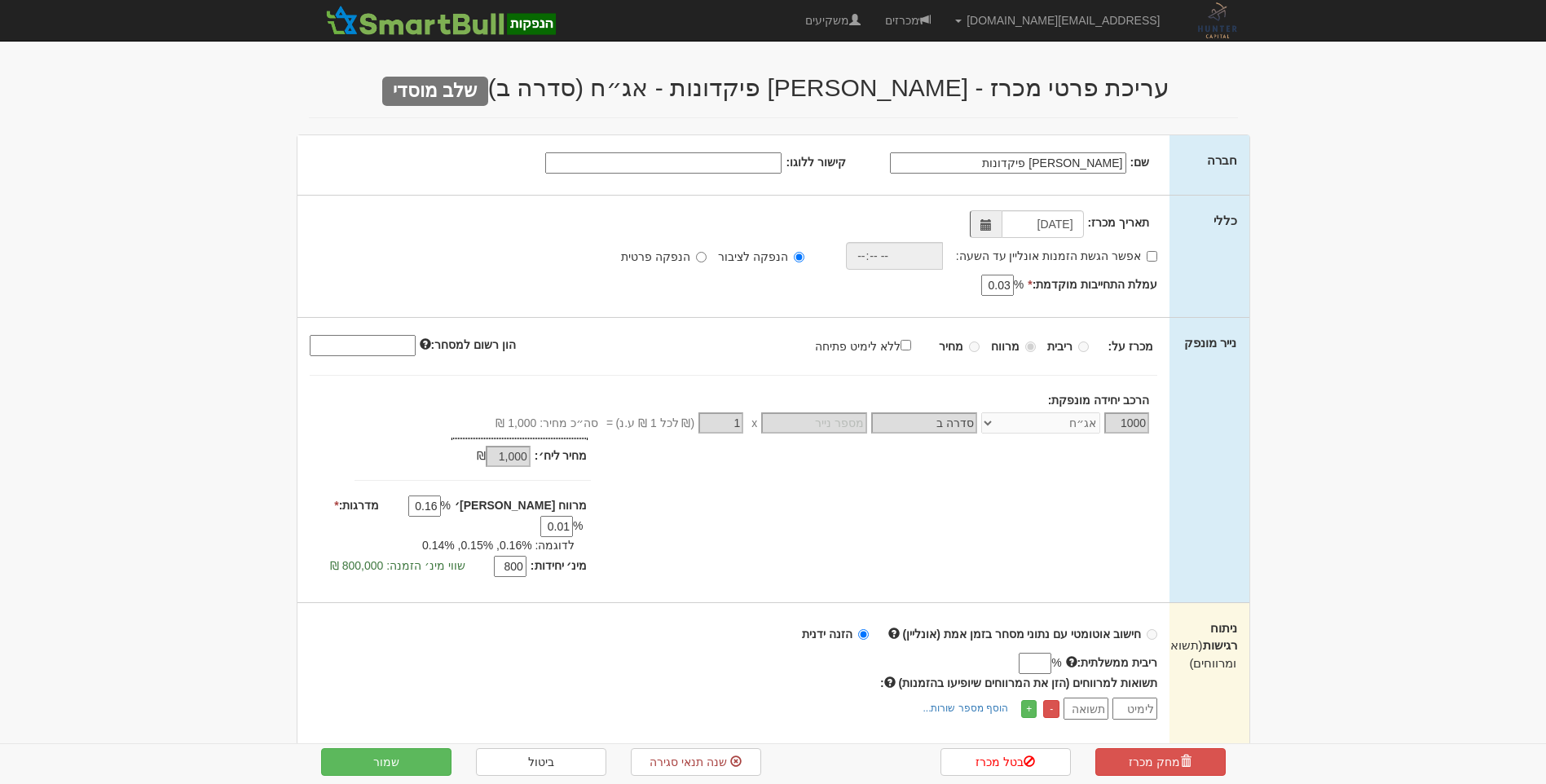
click at [999, 168] on input "אביעד פיקדונות" at bounding box center [1008, 162] width 237 height 22
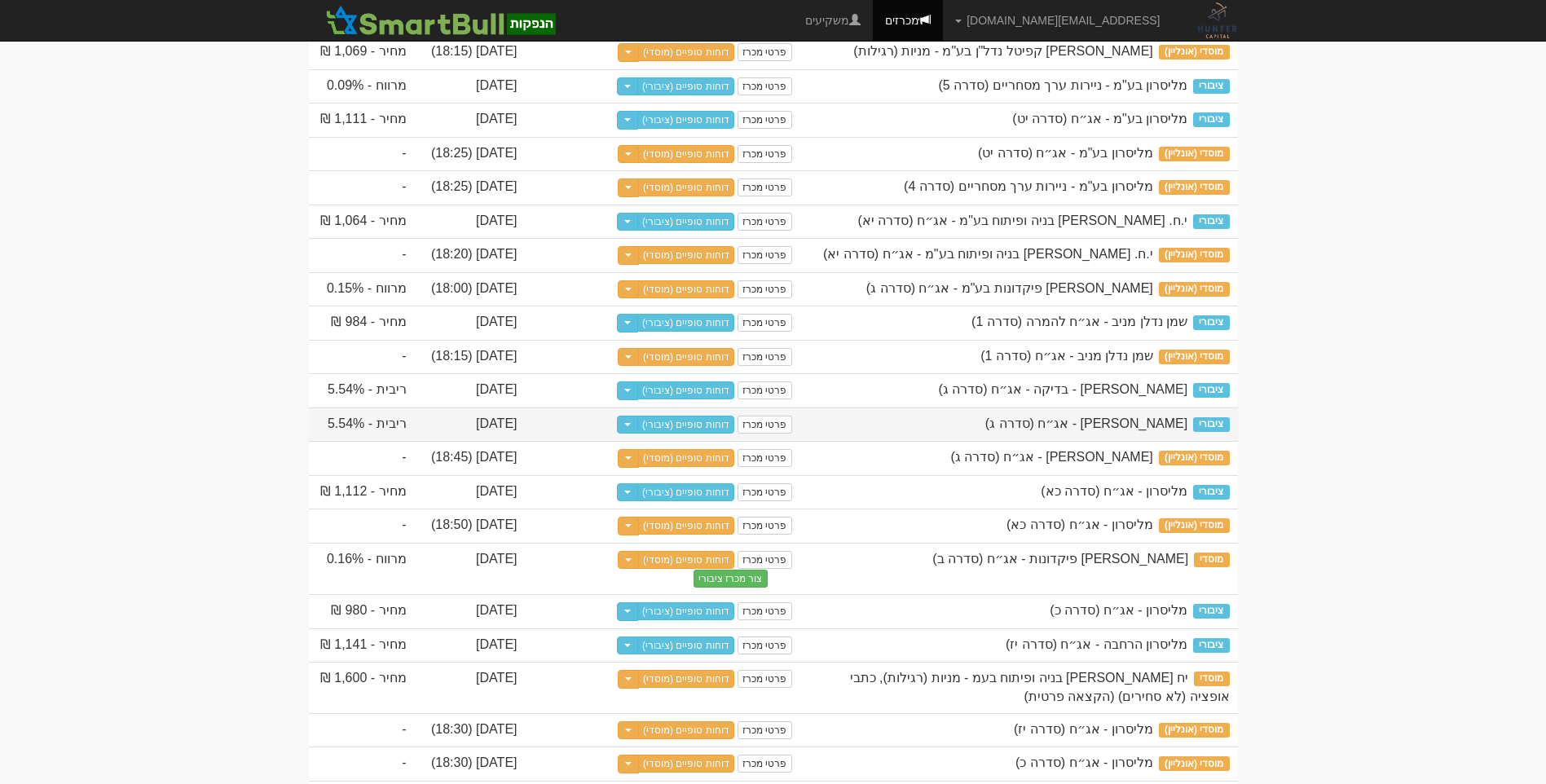
scroll to position [408, 0]
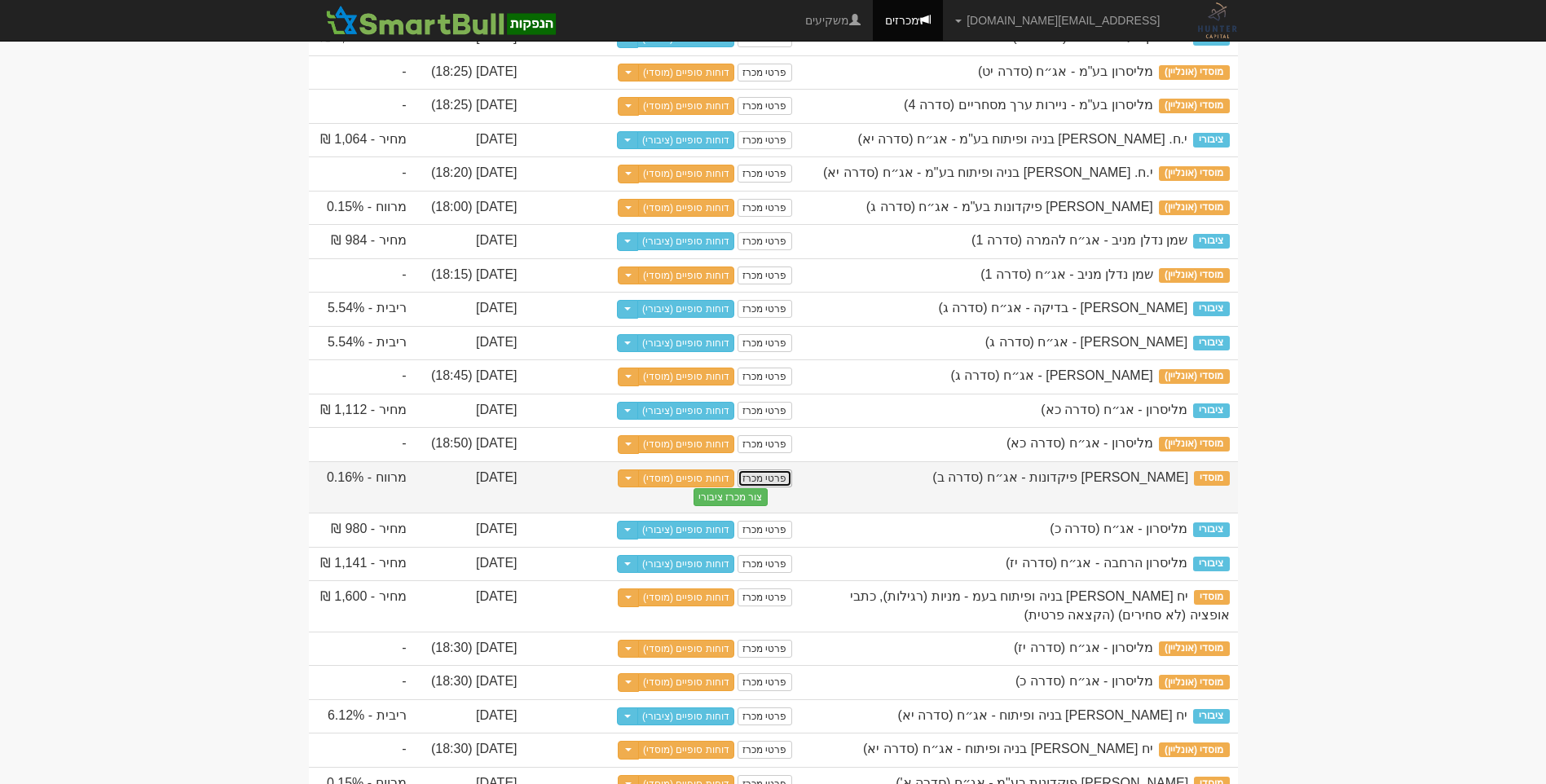
click at [787, 487] on link "פרטי מכרז" at bounding box center [764, 478] width 54 height 18
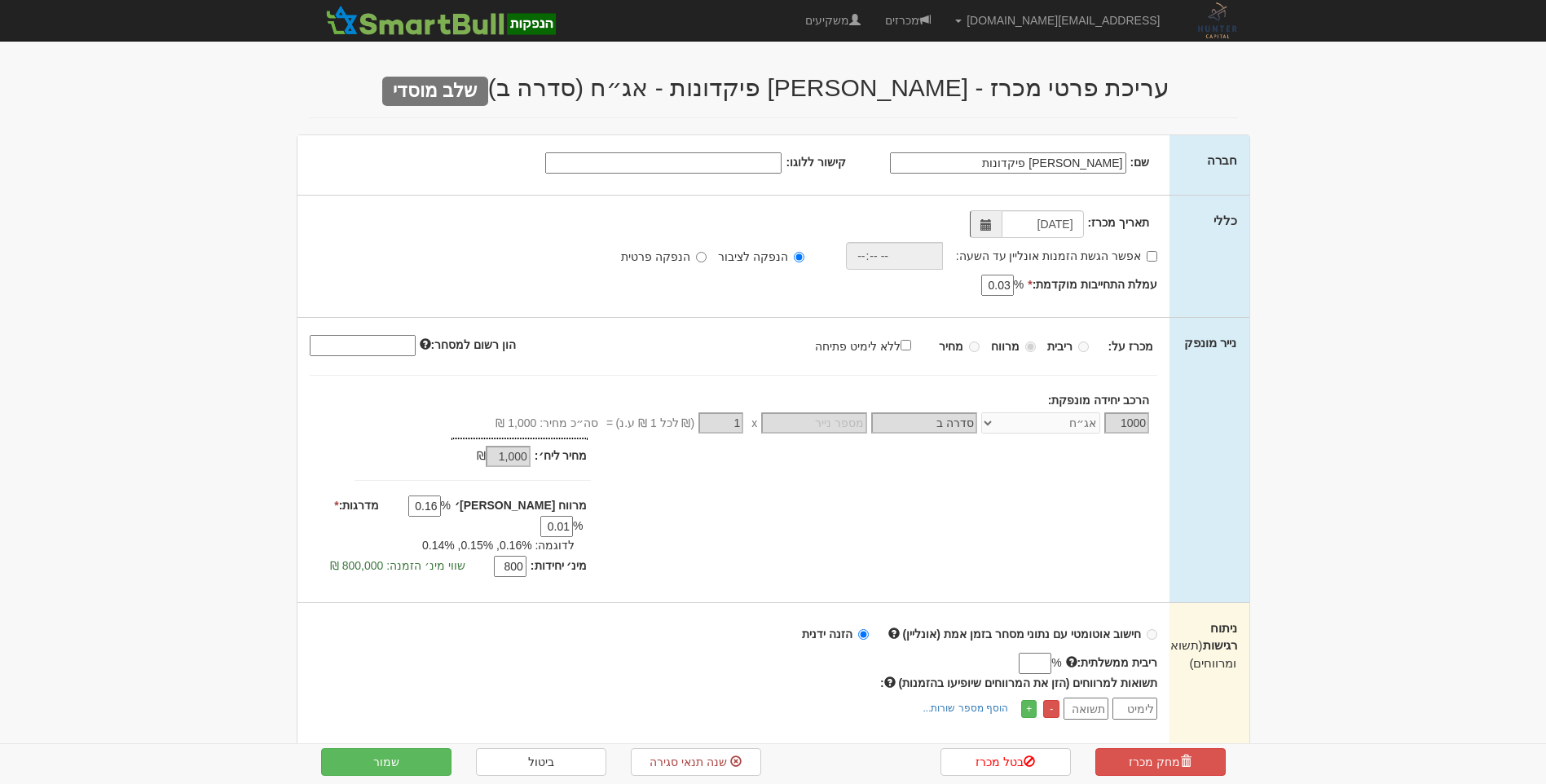
click at [1018, 165] on input "אביעד פיקדונות" at bounding box center [1008, 162] width 237 height 22
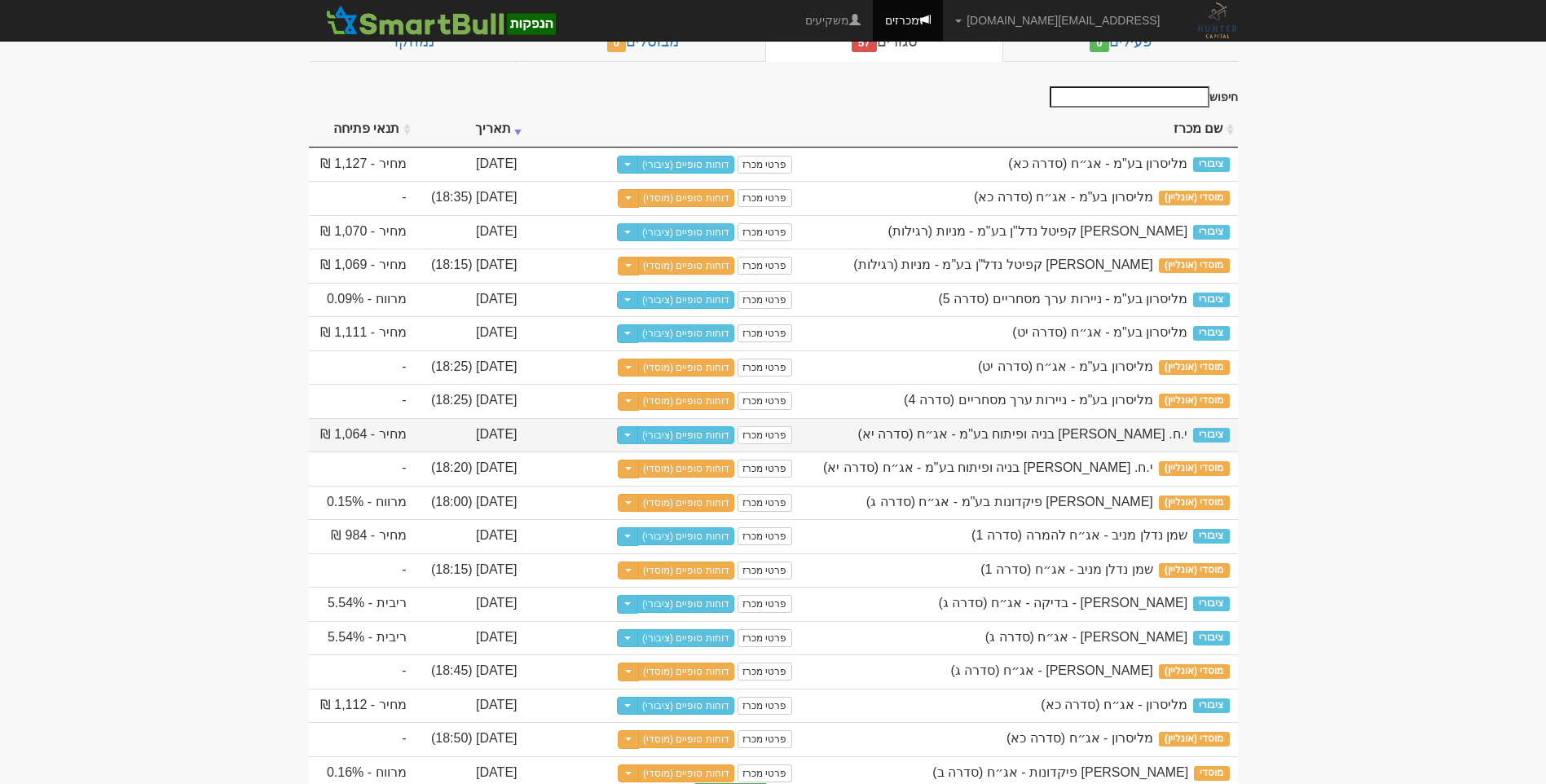
scroll to position [81, 0]
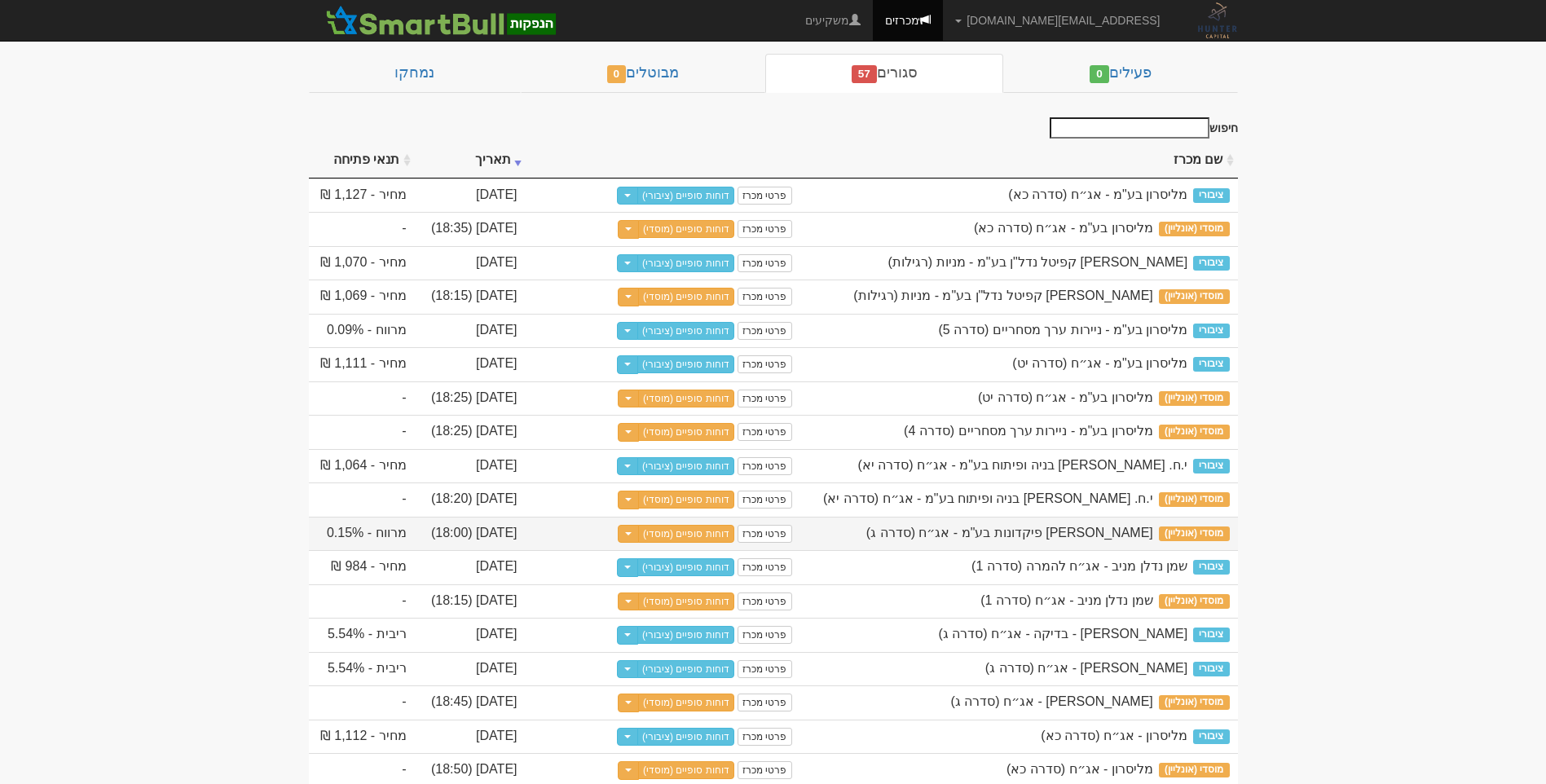
drag, startPoint x: 1152, startPoint y: 618, endPoint x: 932, endPoint y: 621, distance: 220.0
click at [932, 542] on div "[PERSON_NAME] פיקדונות בע"מ - אג״ח (סדרה ג)" at bounding box center [1019, 534] width 421 height 19
click at [770, 542] on link "פרטי מכרז" at bounding box center [764, 534] width 54 height 18
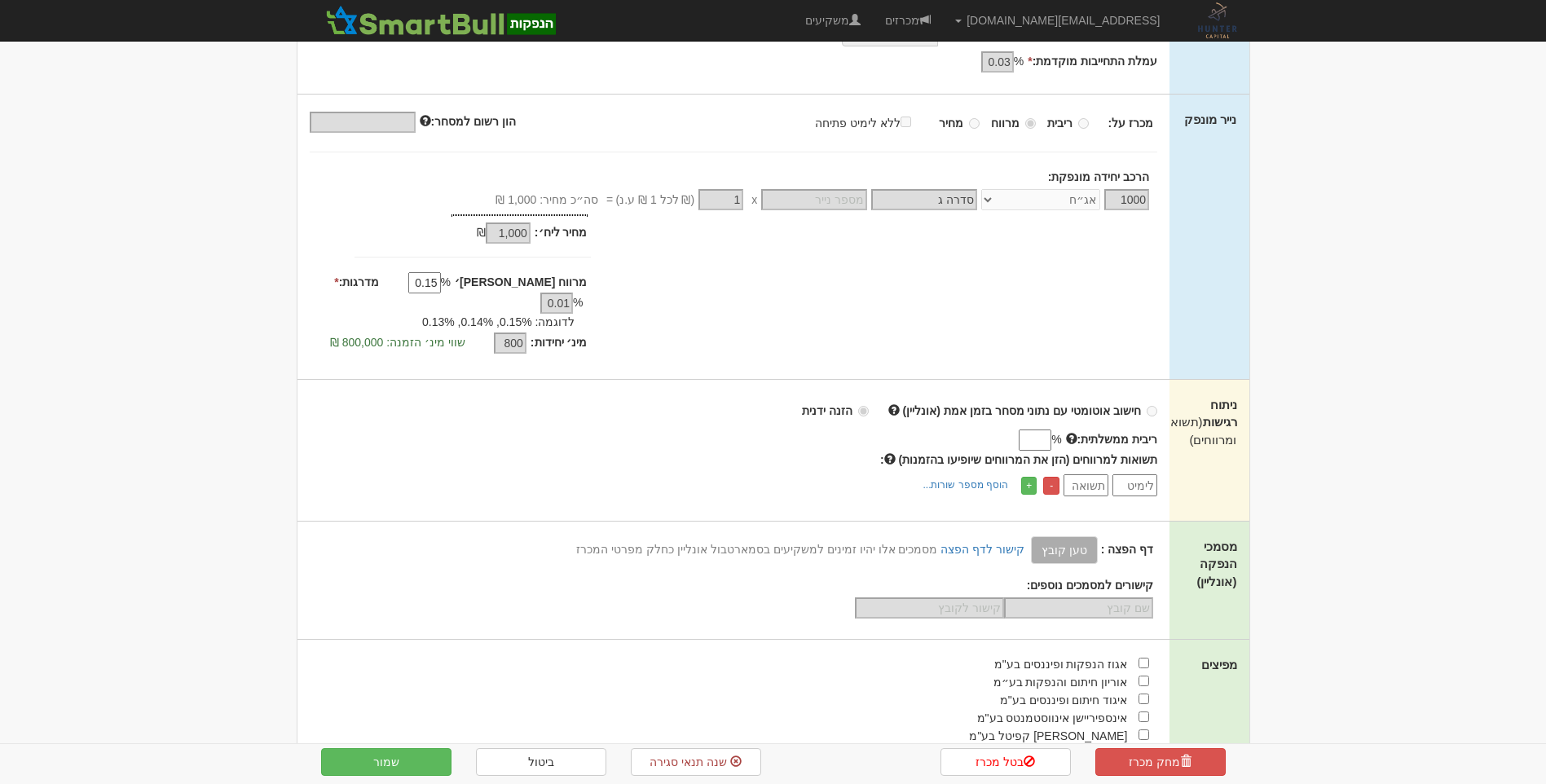
scroll to position [244, 0]
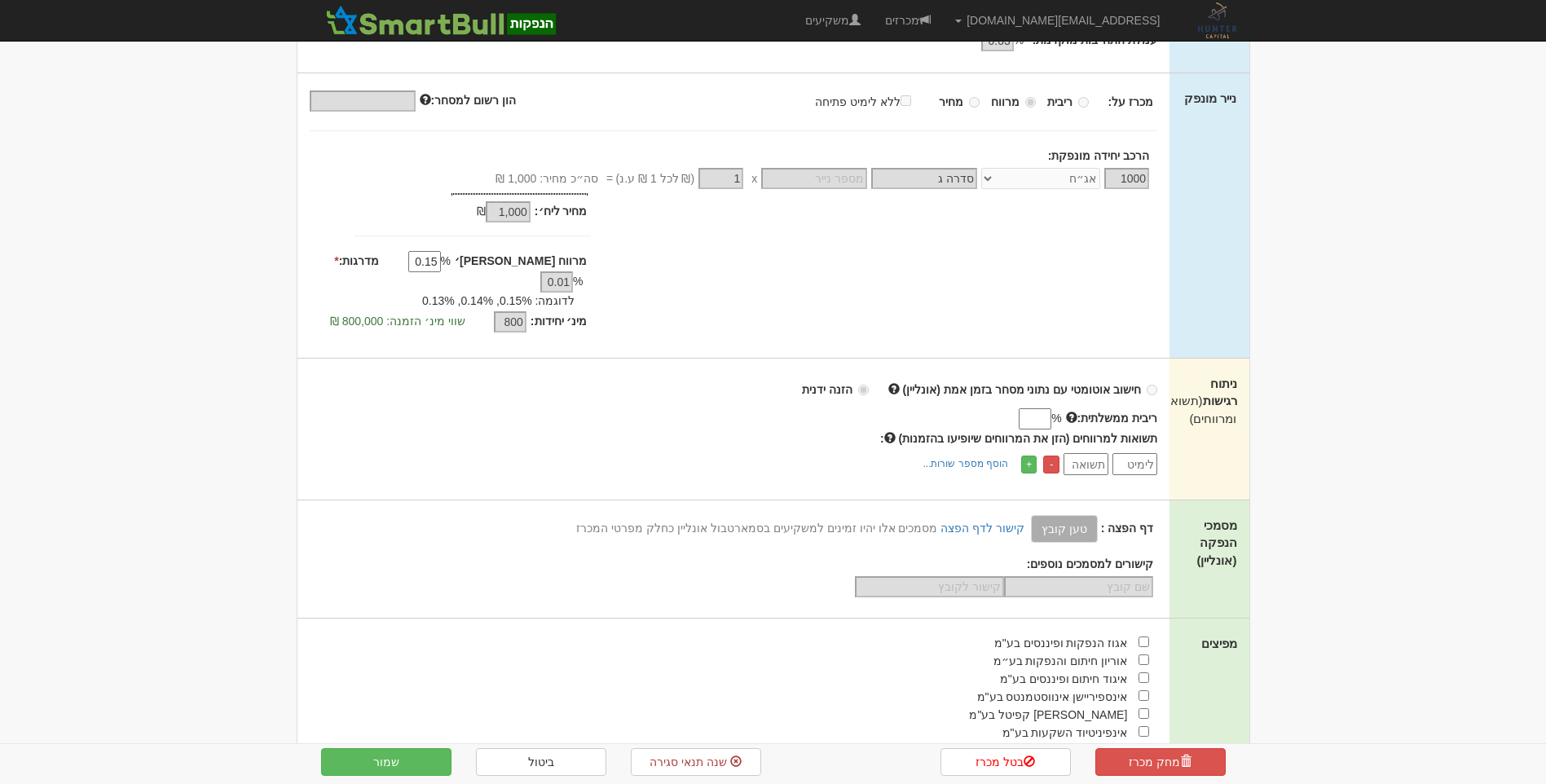
click at [586, 515] on div "דף הפצה : טען קובץ קישור לדף הפצה מסמכים אלו יהיו זמינים למשקיעים בסמארטבול אונ…" at bounding box center [725, 528] width 857 height 28
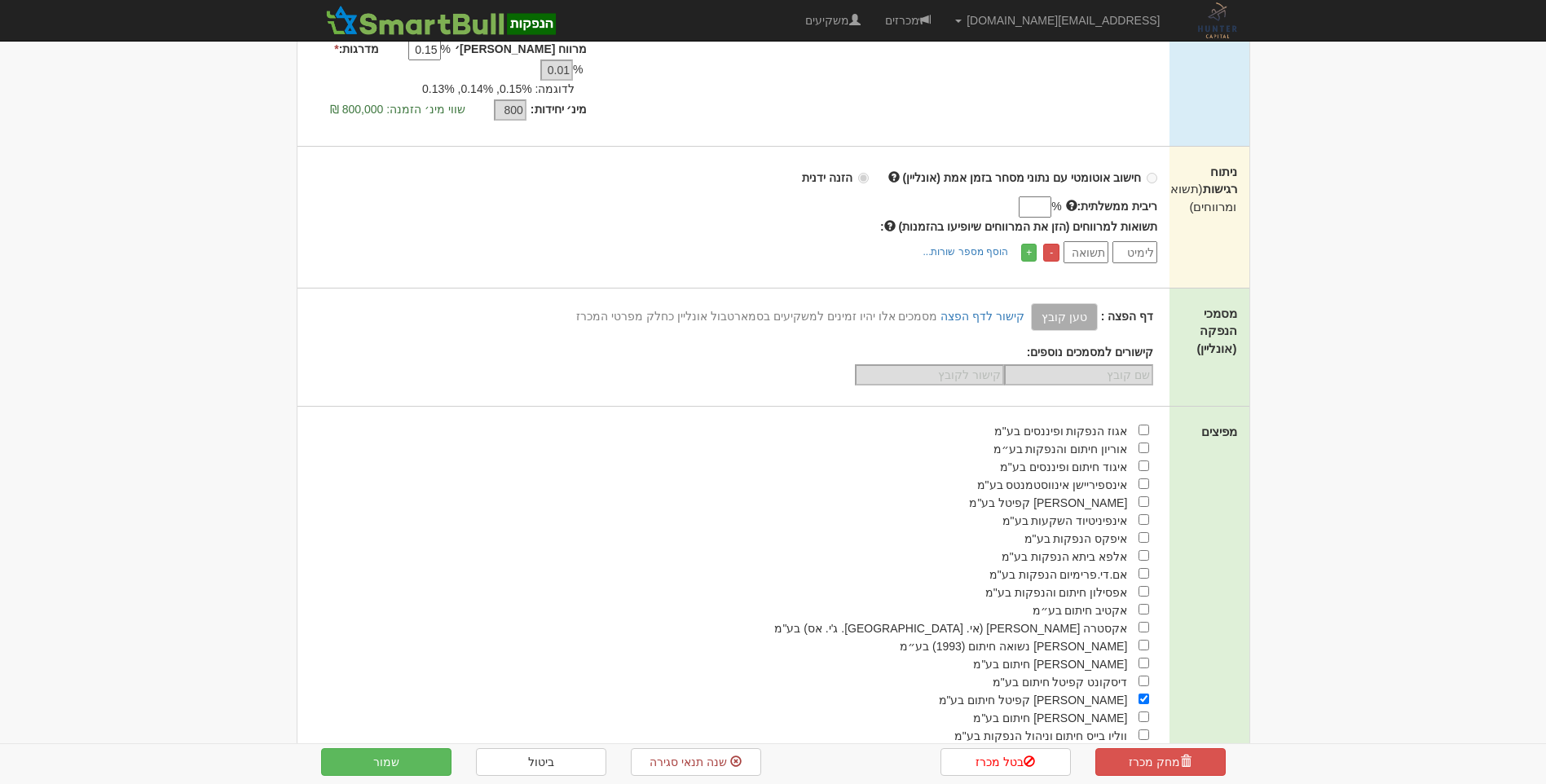
scroll to position [421, 0]
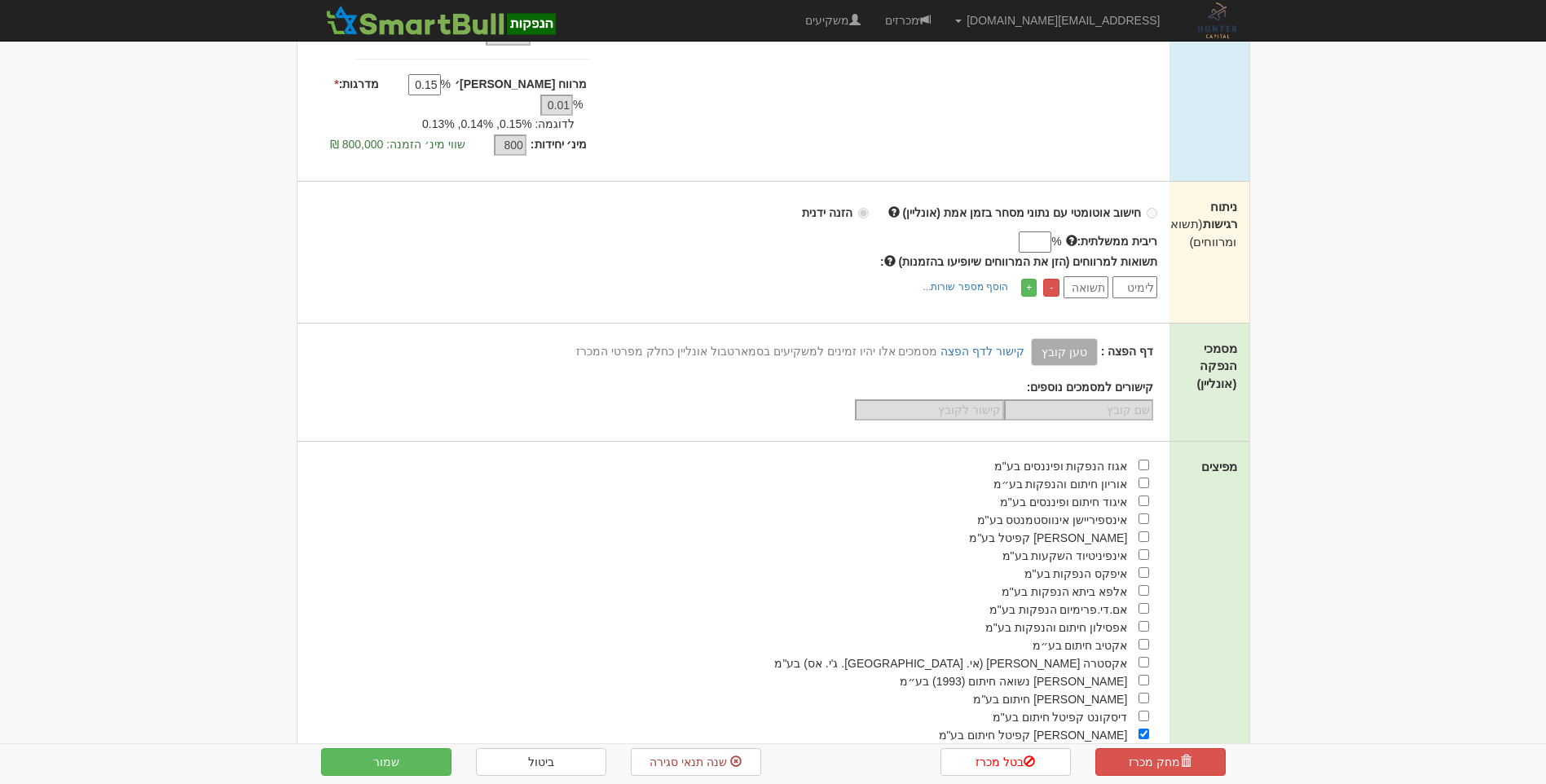
click at [876, 345] on span "מסמכים אלו יהיו זמינים למשקיעים בסמארטבול אונליין כחלק מפרטי המכרז" at bounding box center [757, 351] width 361 height 13
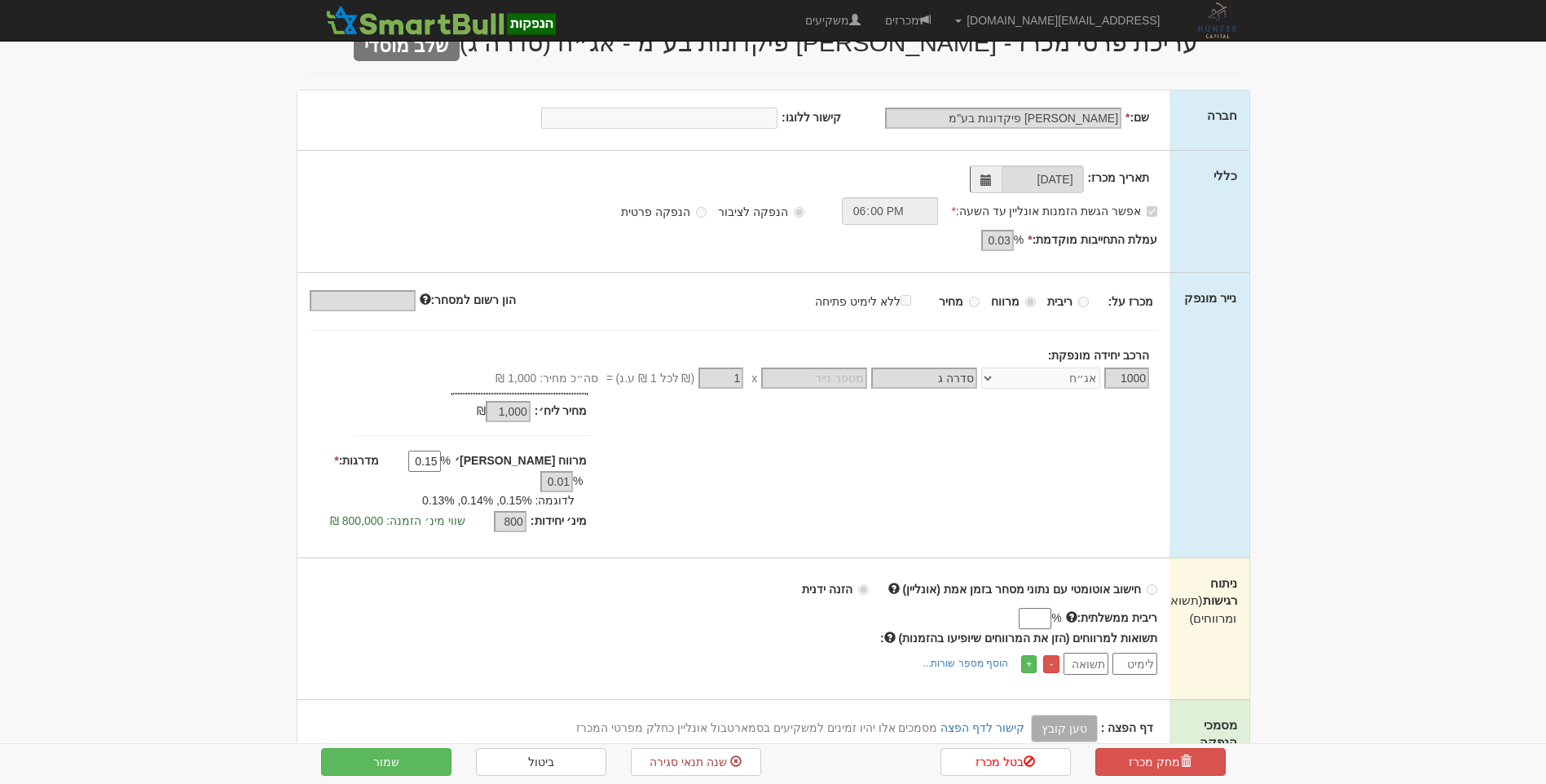
scroll to position [0, 0]
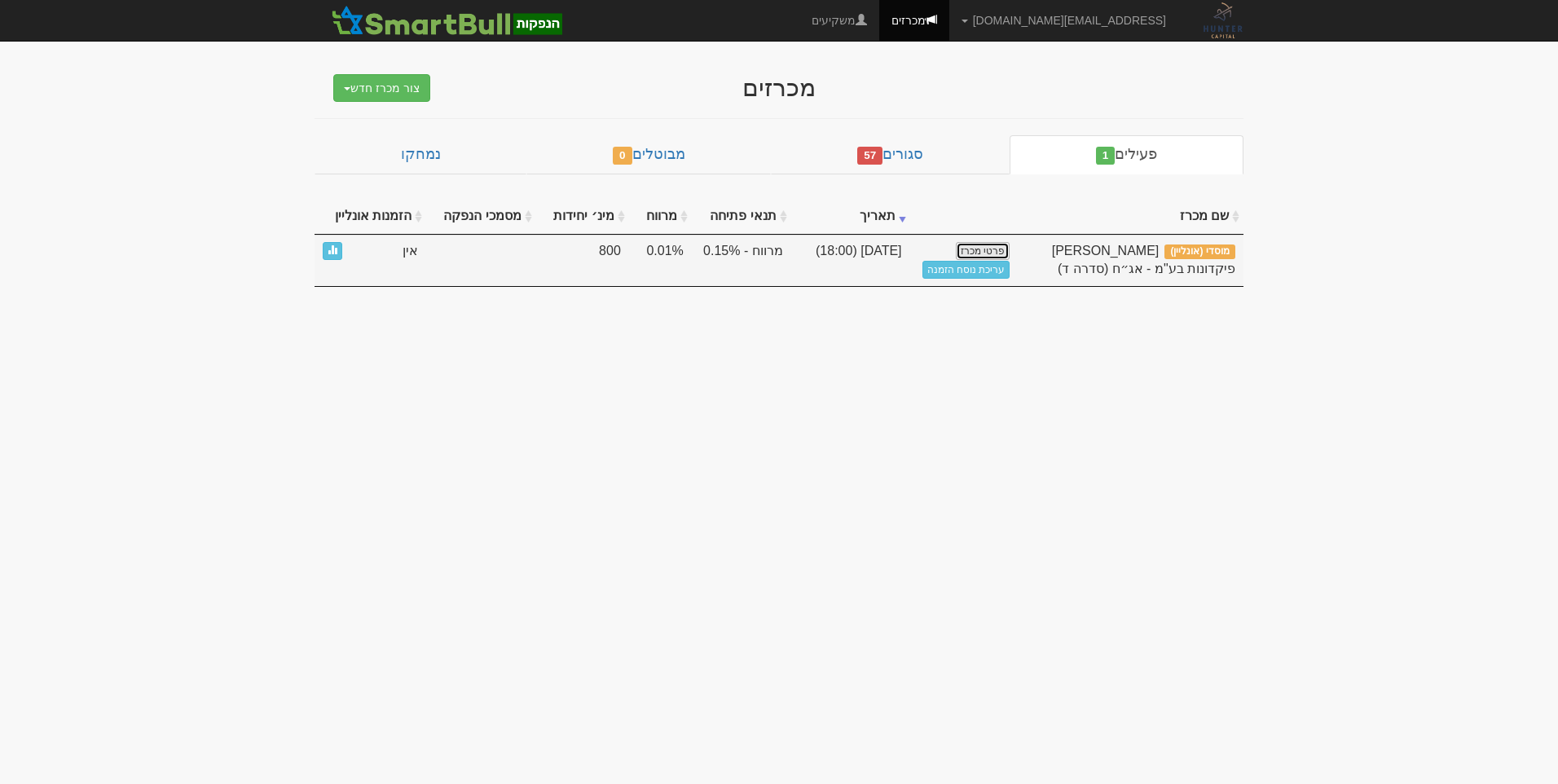
click at [975, 253] on link "פרטי מכרז" at bounding box center [983, 250] width 54 height 18
click at [981, 266] on link "עריכת נוסח הזמנה" at bounding box center [966, 269] width 88 height 18
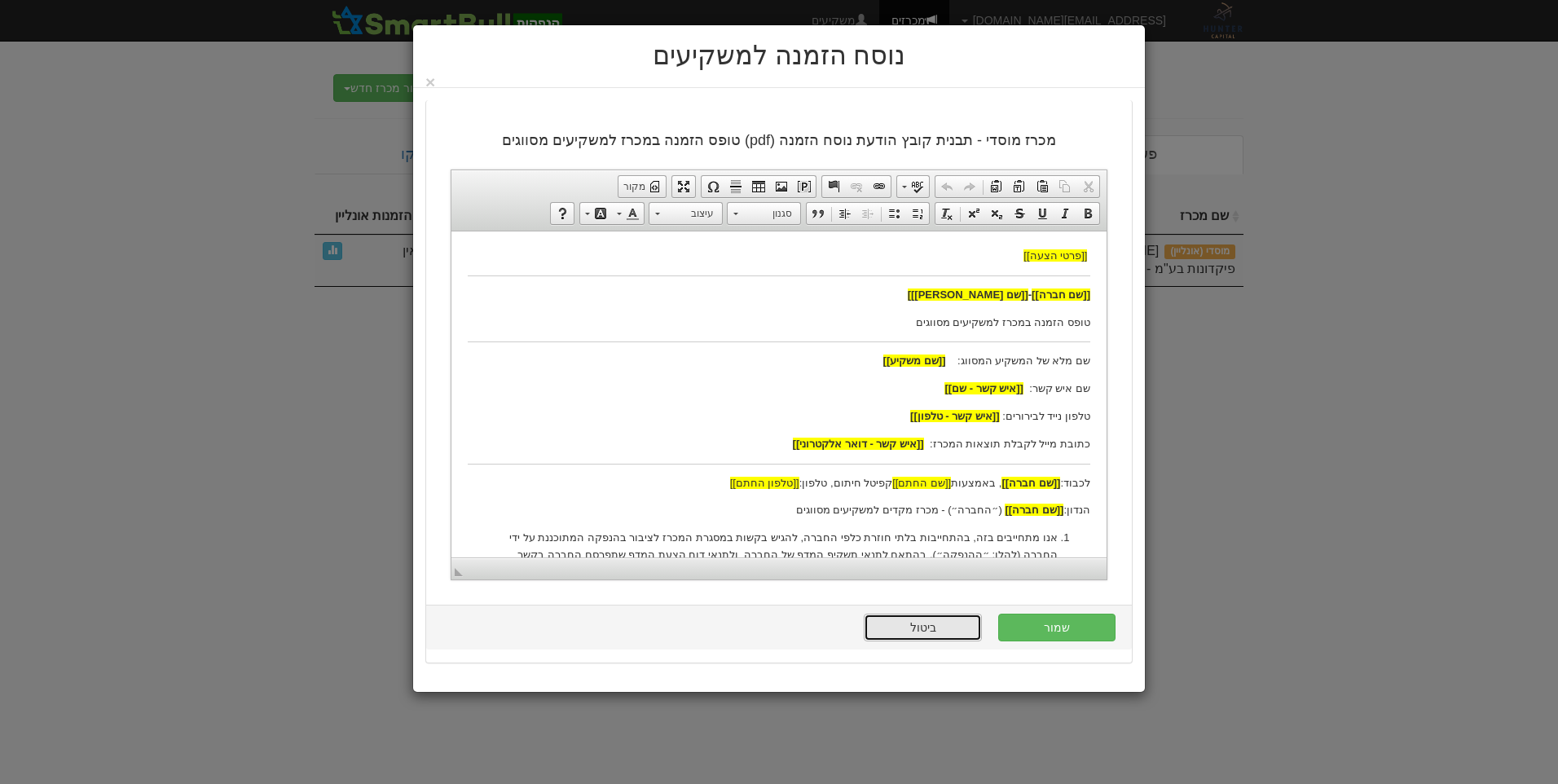
click at [930, 623] on link "ביטול" at bounding box center [922, 628] width 117 height 28
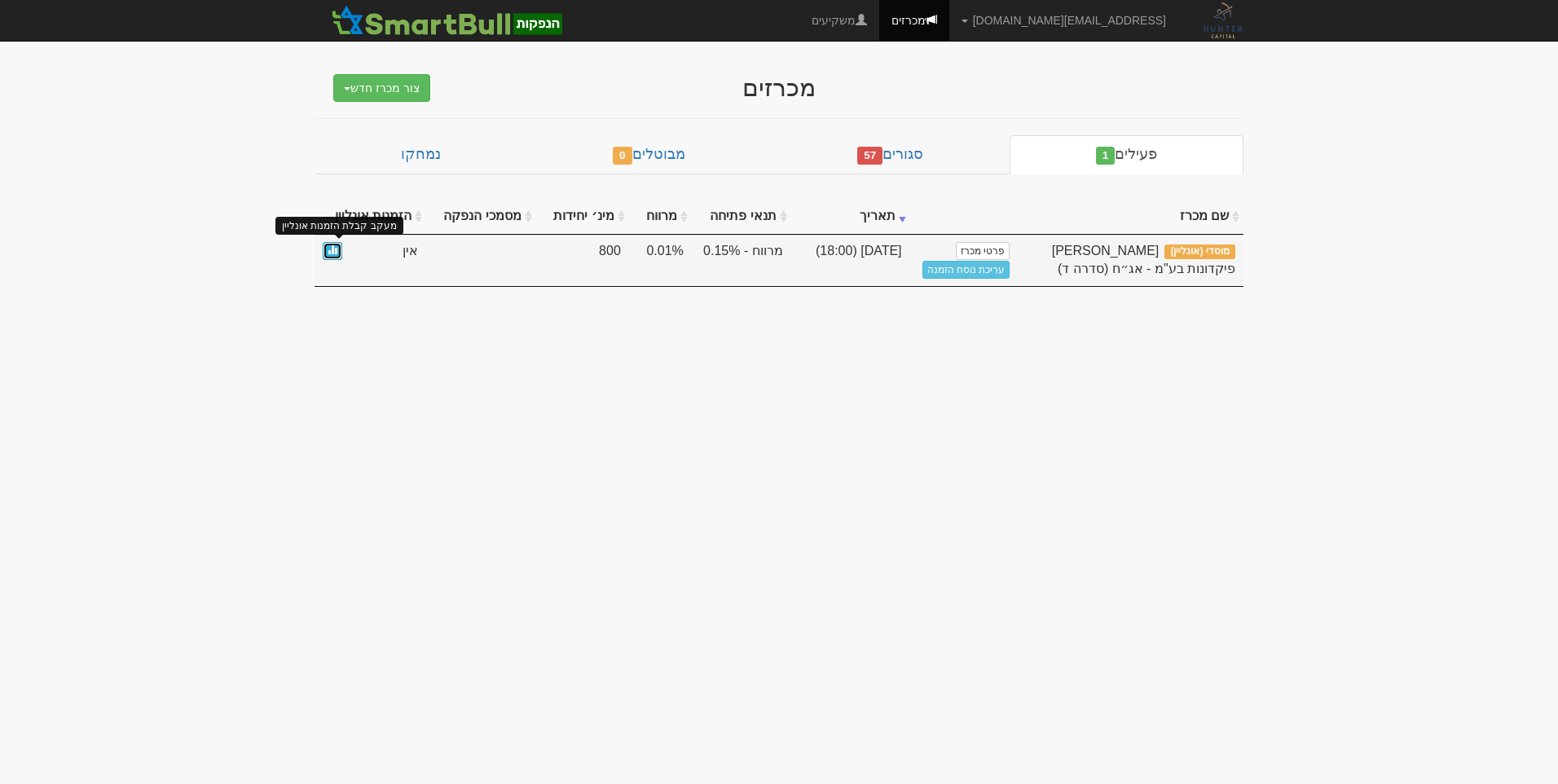
click at [339, 250] on link at bounding box center [332, 251] width 20 height 19
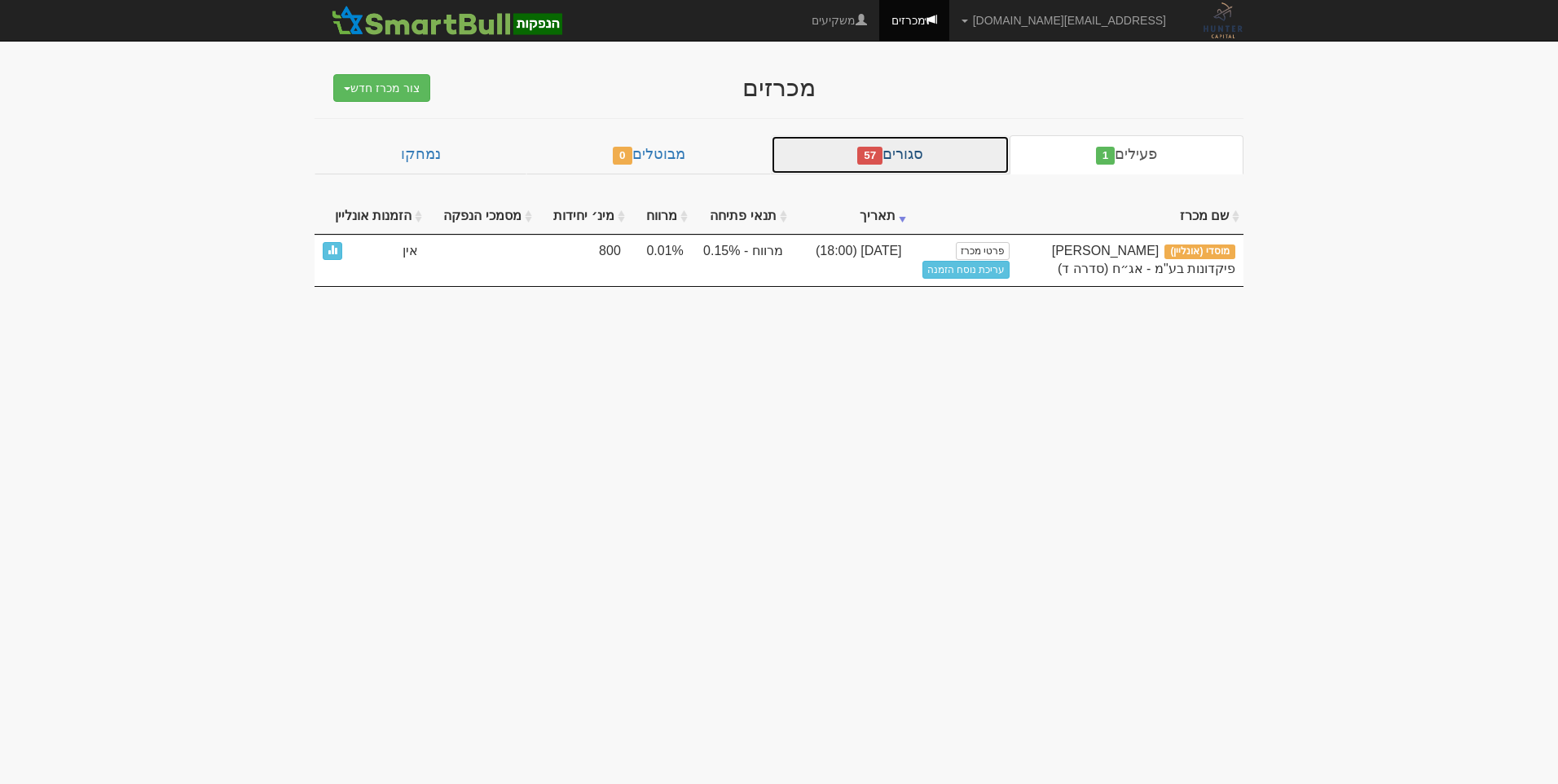
click at [940, 154] on link "סגורים 57" at bounding box center [890, 155] width 238 height 39
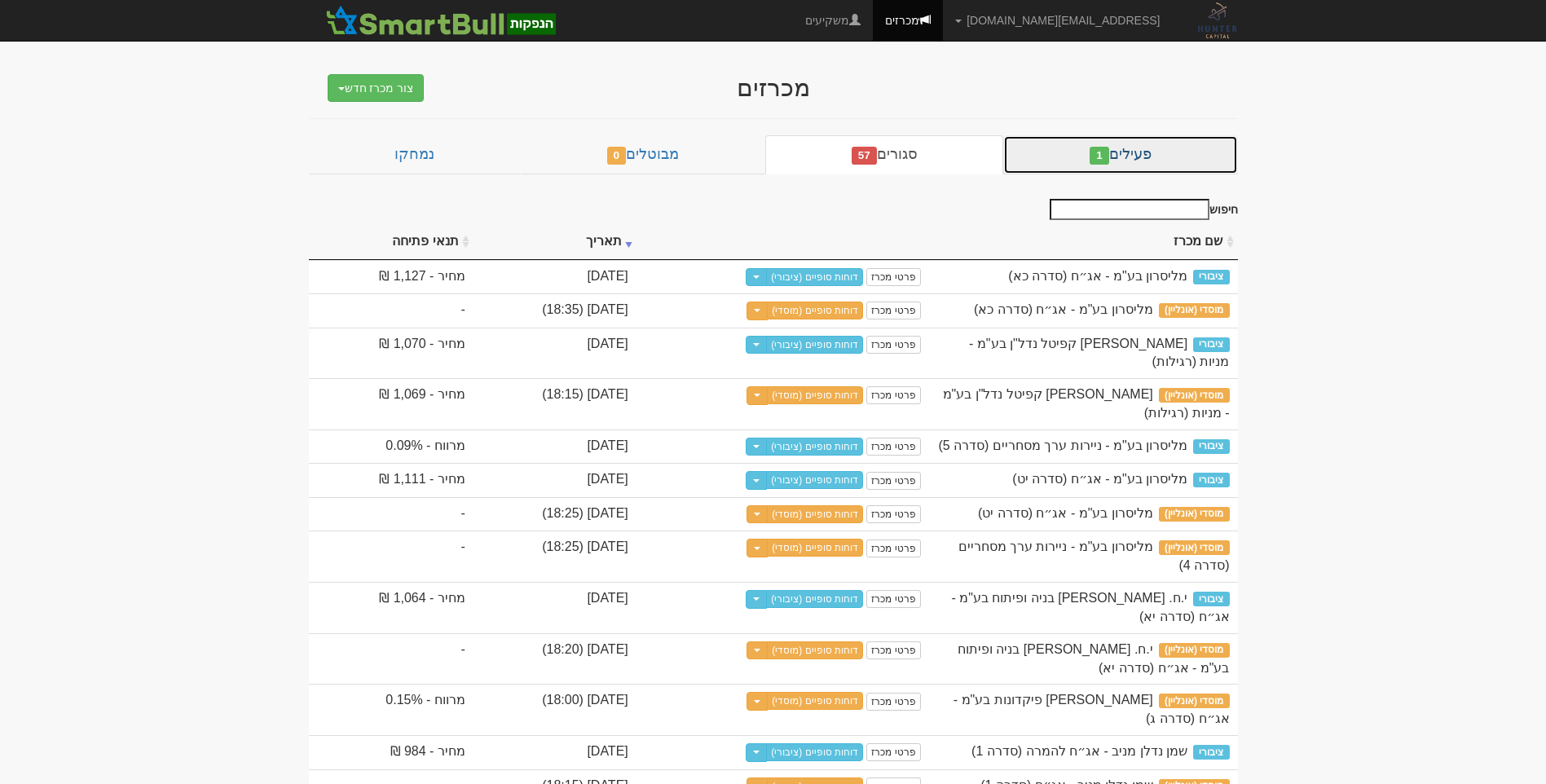
click at [1108, 141] on link "פעילים 1" at bounding box center [1120, 155] width 234 height 39
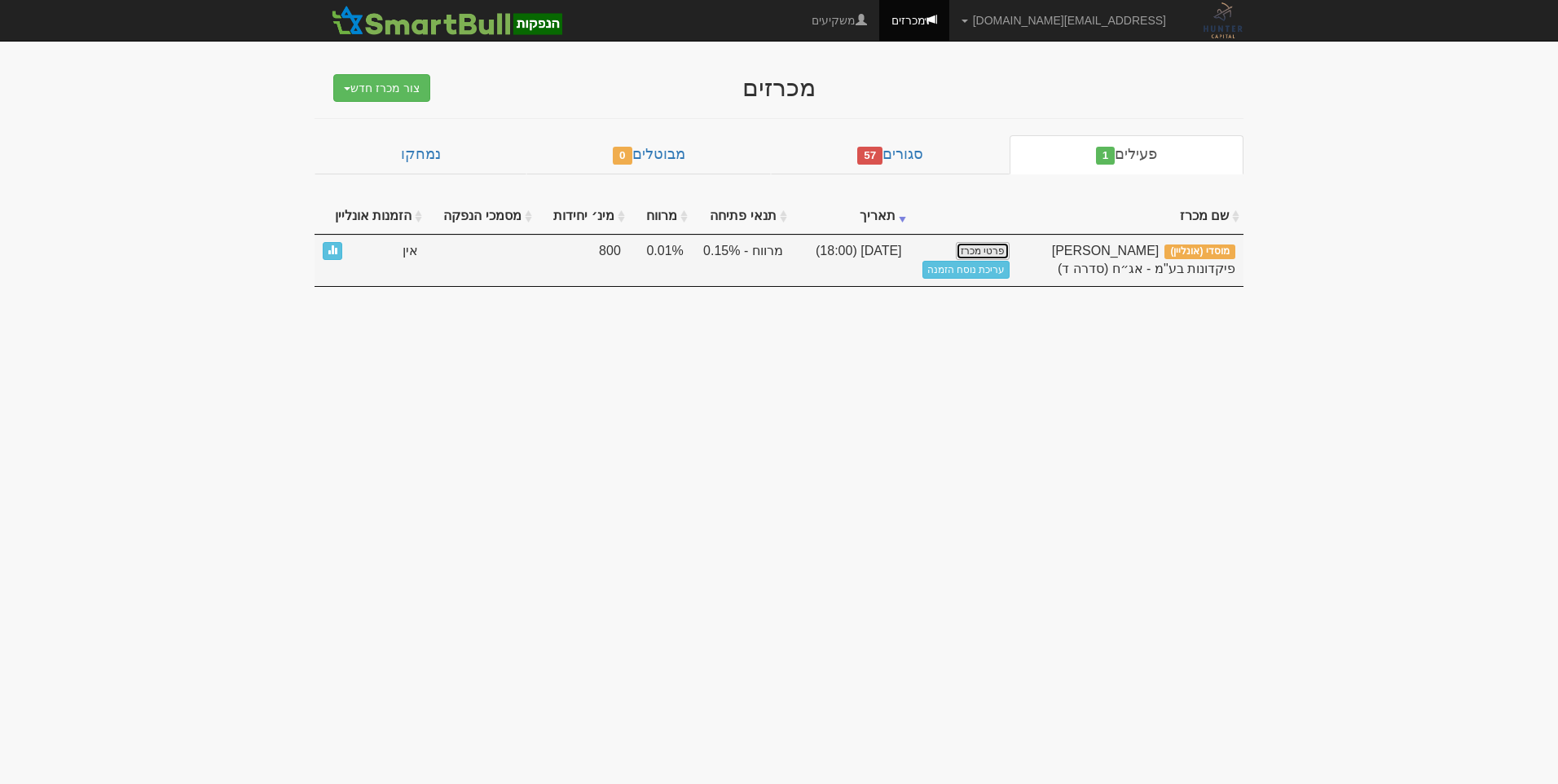
click at [987, 247] on link "פרטי מכרז" at bounding box center [983, 250] width 54 height 18
click at [985, 253] on link "פרטי מכרז" at bounding box center [983, 250] width 54 height 18
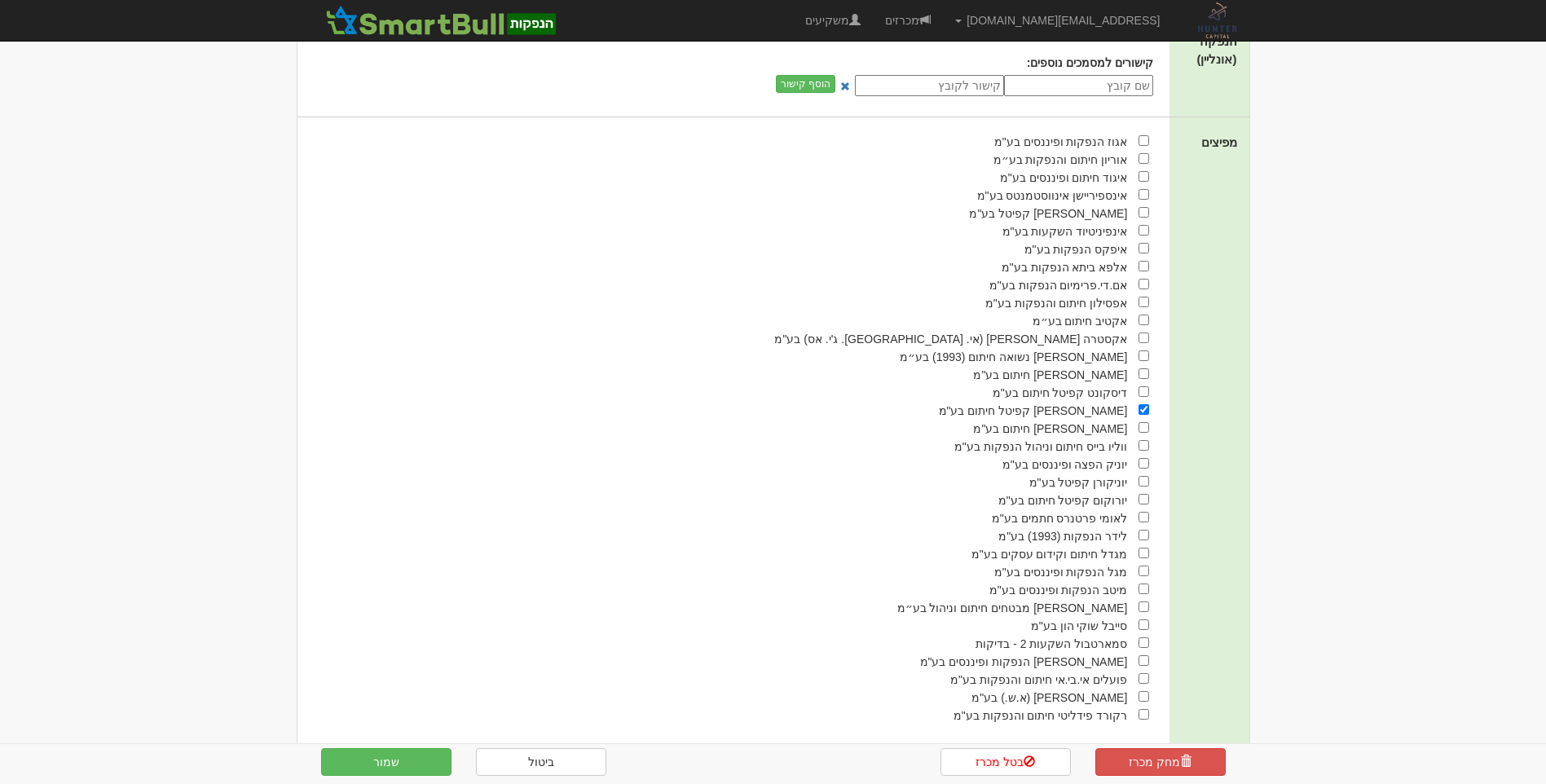
scroll to position [747, 0]
drag, startPoint x: 1049, startPoint y: 391, endPoint x: 884, endPoint y: 397, distance: 165.1
click at [884, 399] on div "[PERSON_NAME] קפיטל חיתום בע"מ" at bounding box center [723, 408] width 852 height 18
click at [544, 435] on div "ווליו בייס חיתום וניהול הנפקות בע"מ" at bounding box center [723, 444] width 852 height 18
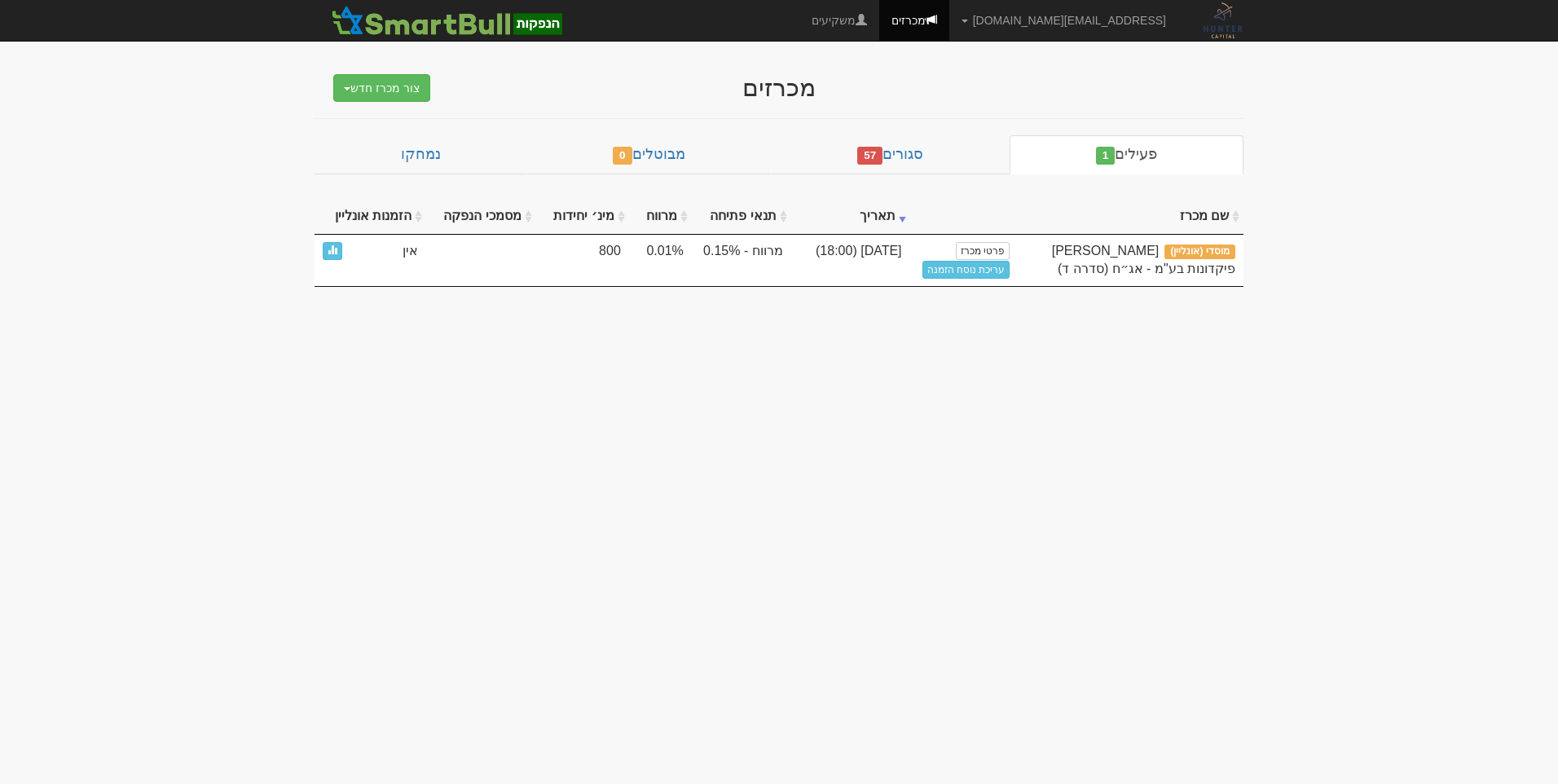
click at [1070, 508] on body "[EMAIL_ADDRESS][DOMAIN_NAME] הגדרות חשבונות הנפקה תבניות הודעות קיבול" at bounding box center [779, 392] width 1558 height 784
